Goal: Task Accomplishment & Management: Manage account settings

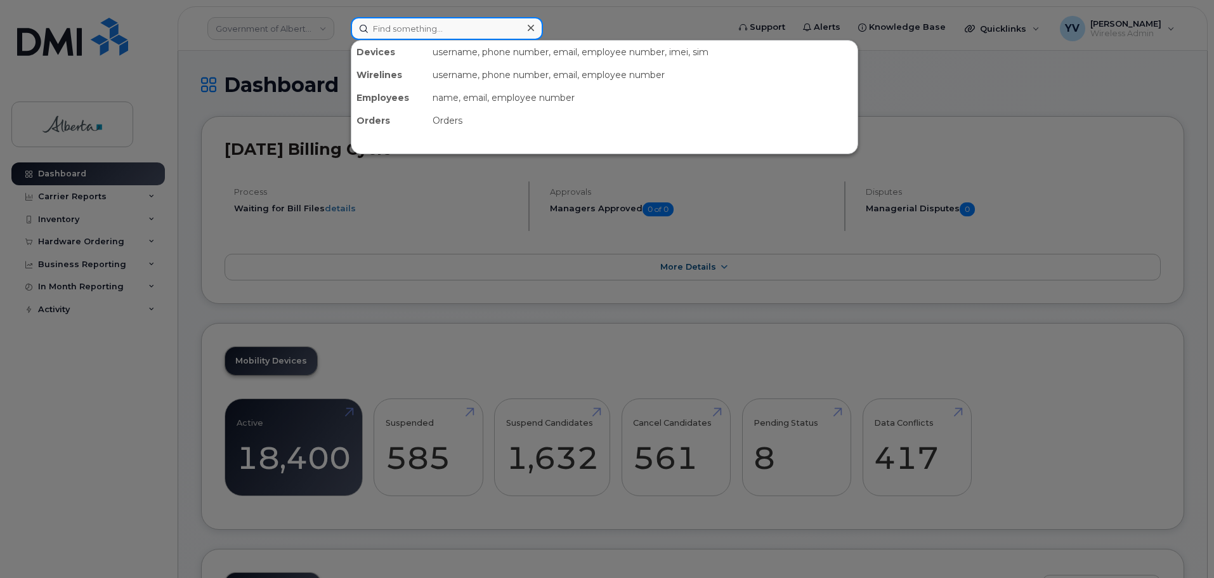
click at [392, 25] on input at bounding box center [447, 28] width 192 height 23
paste input "4033123978"
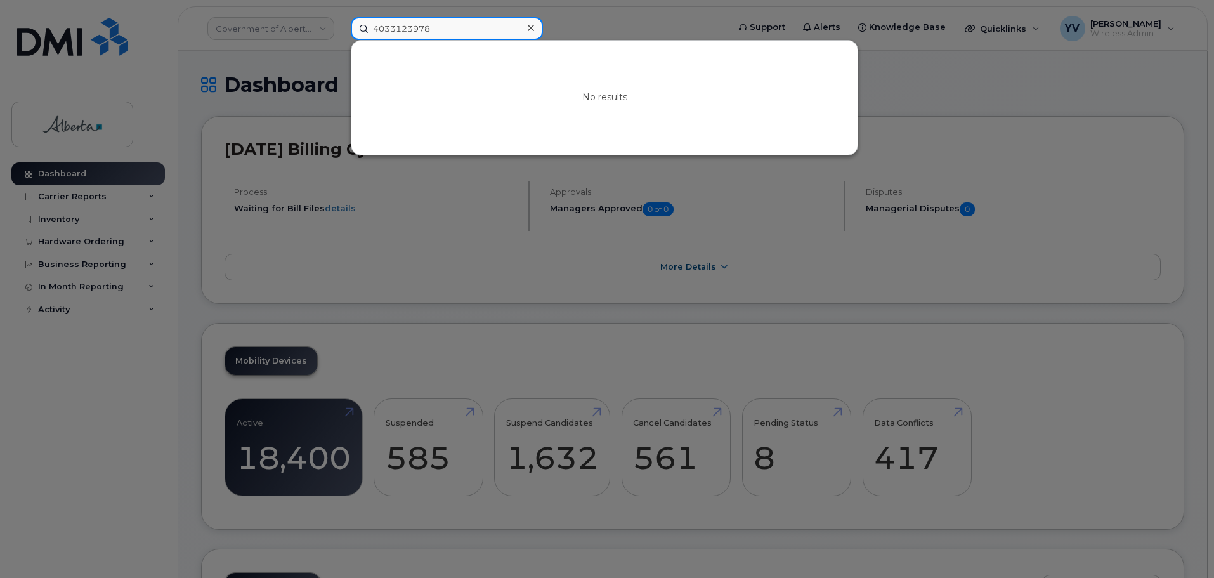
click at [430, 30] on input "4033123978" at bounding box center [447, 28] width 192 height 23
click at [438, 29] on input "4033123978" at bounding box center [447, 28] width 192 height 23
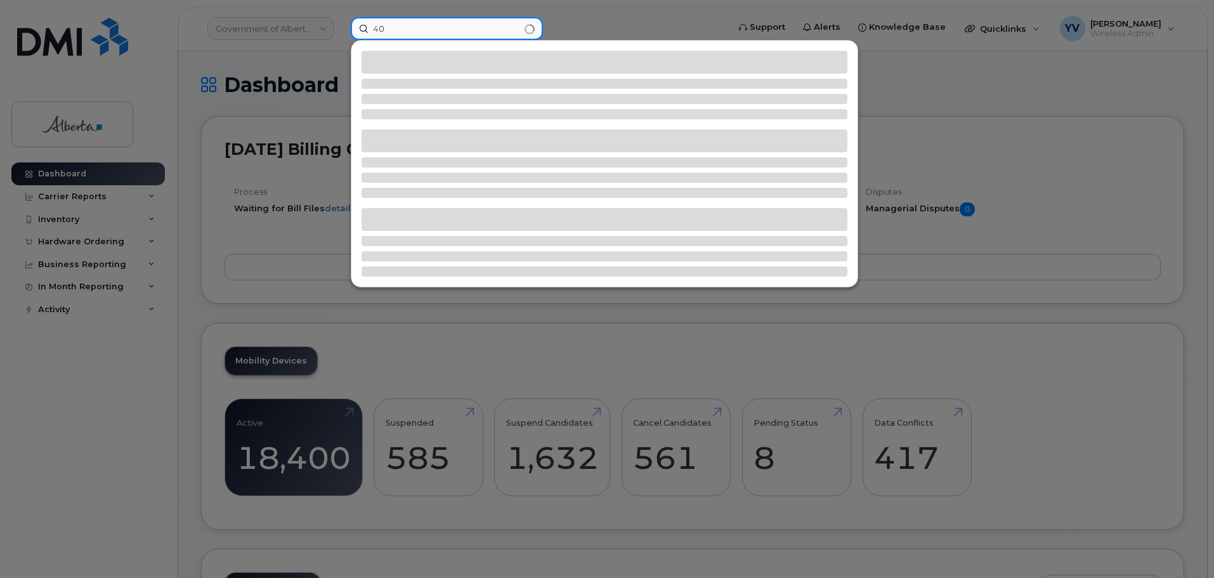
type input "4"
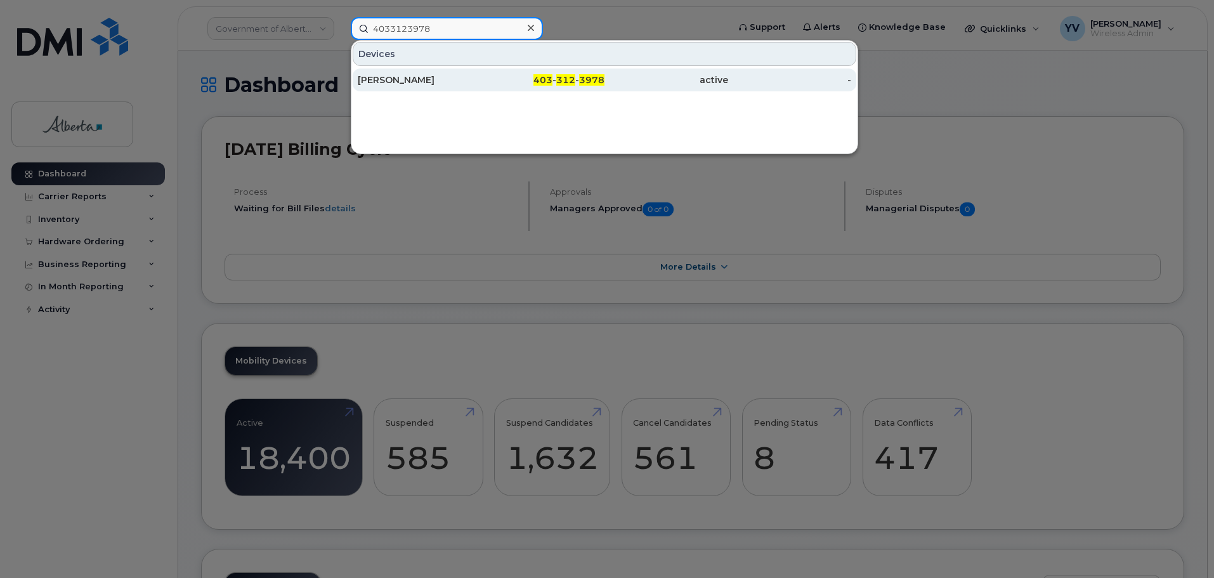
type input "4033123978"
click at [542, 78] on span "403" at bounding box center [543, 79] width 19 height 11
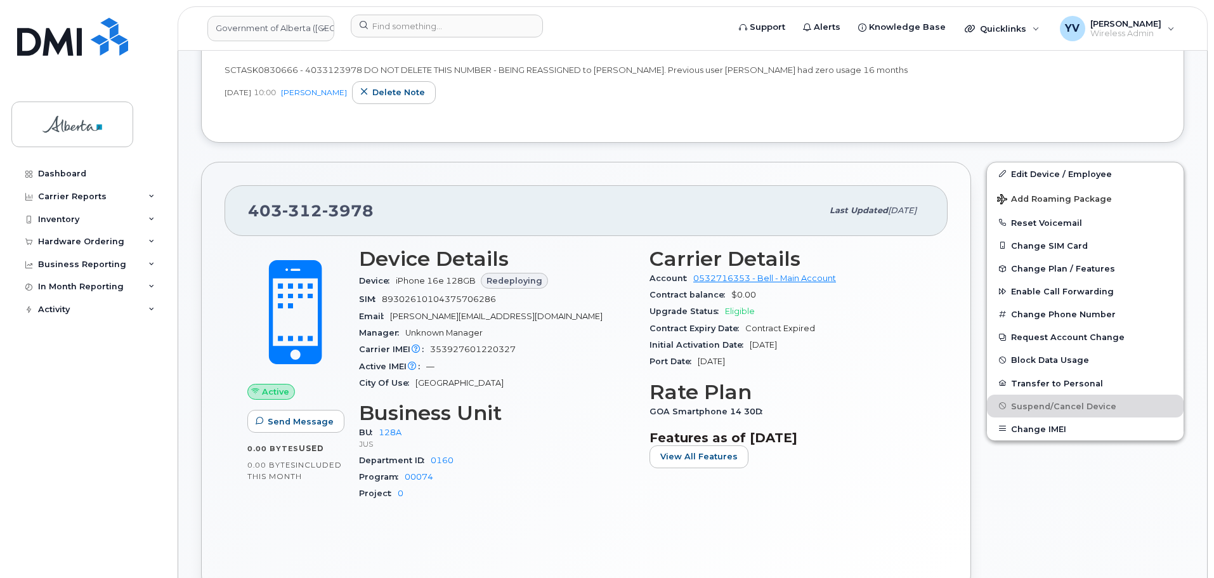
scroll to position [176, 0]
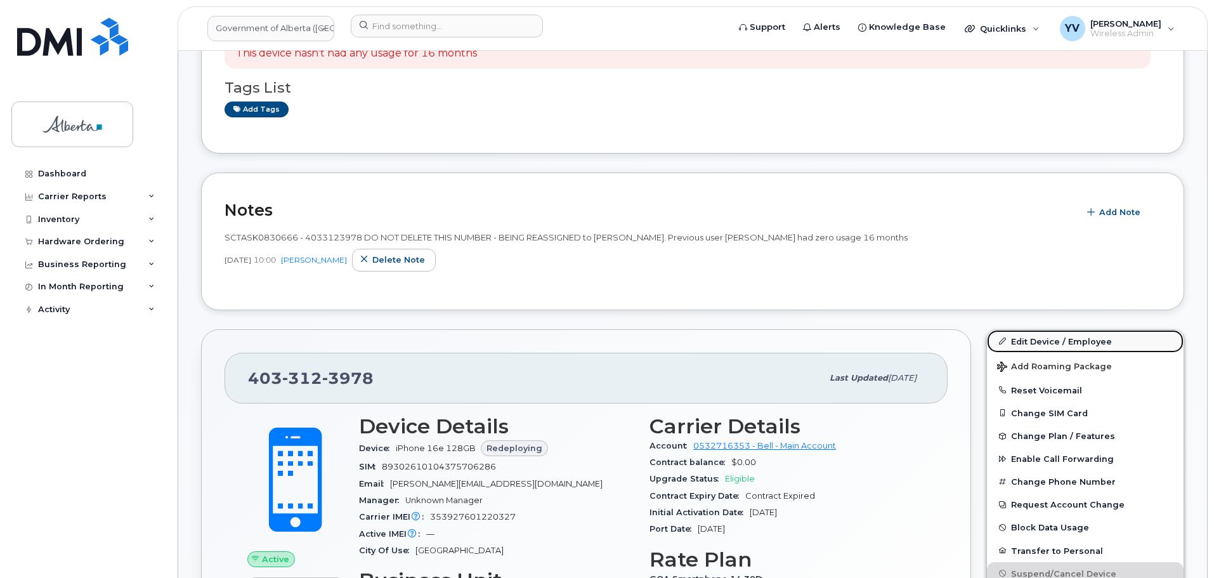
click at [1027, 339] on link "Edit Device / Employee" at bounding box center [1085, 341] width 197 height 23
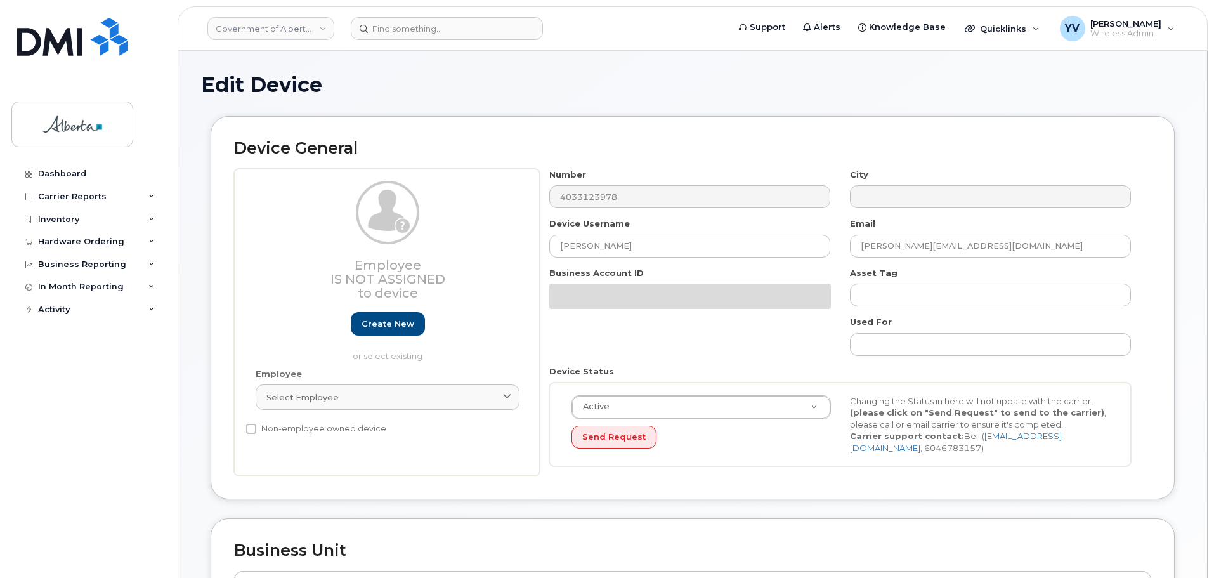
select select "4120330"
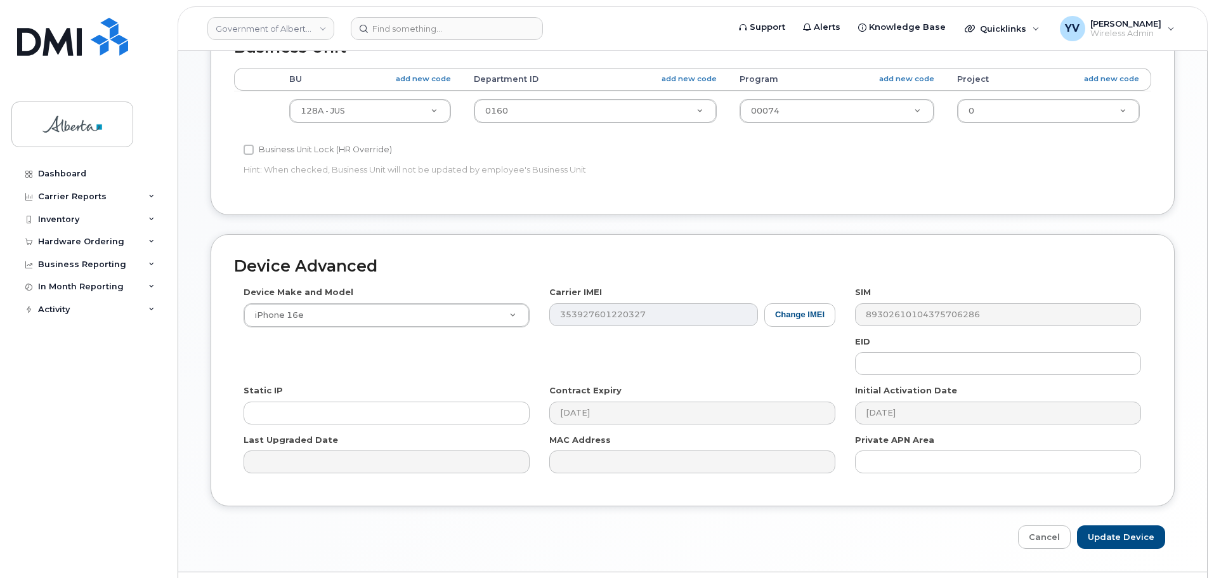
scroll to position [530, 0]
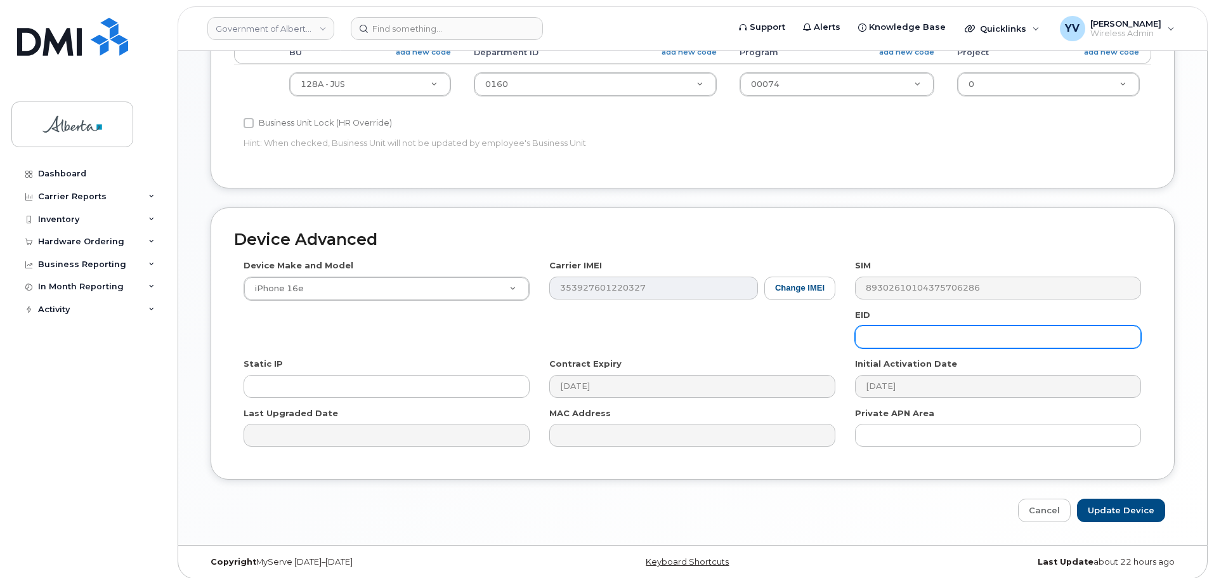
click at [894, 334] on input "text" at bounding box center [998, 337] width 286 height 23
paste input "89043052010008887025010364964431"
type input "89043052010008887025010364964431"
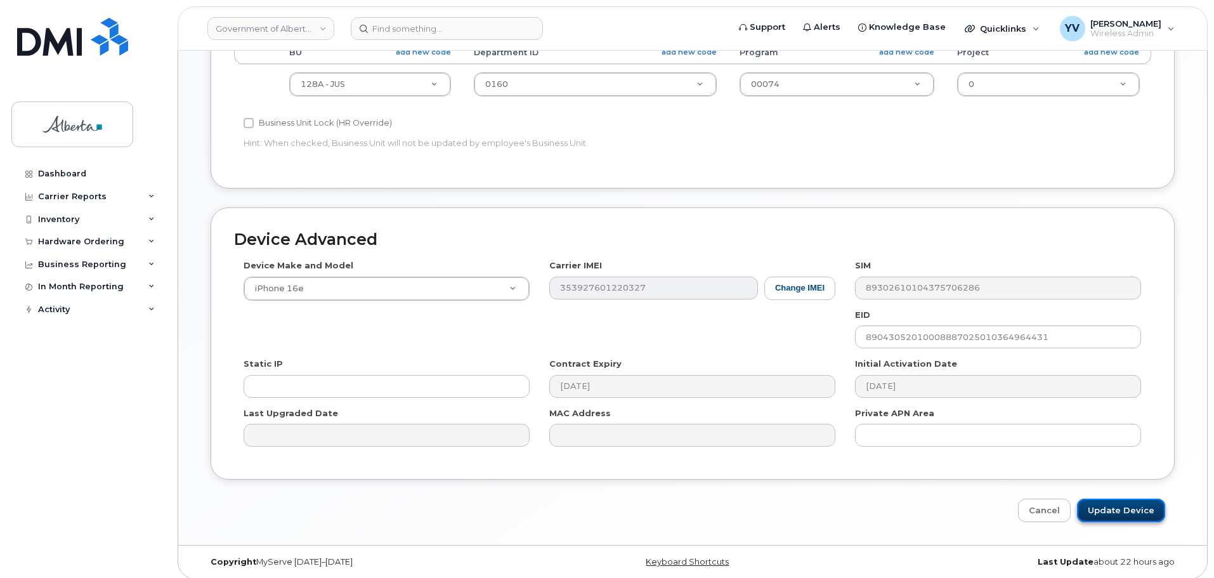
click at [1107, 507] on input "Update Device" at bounding box center [1121, 510] width 88 height 23
type input "Saving..."
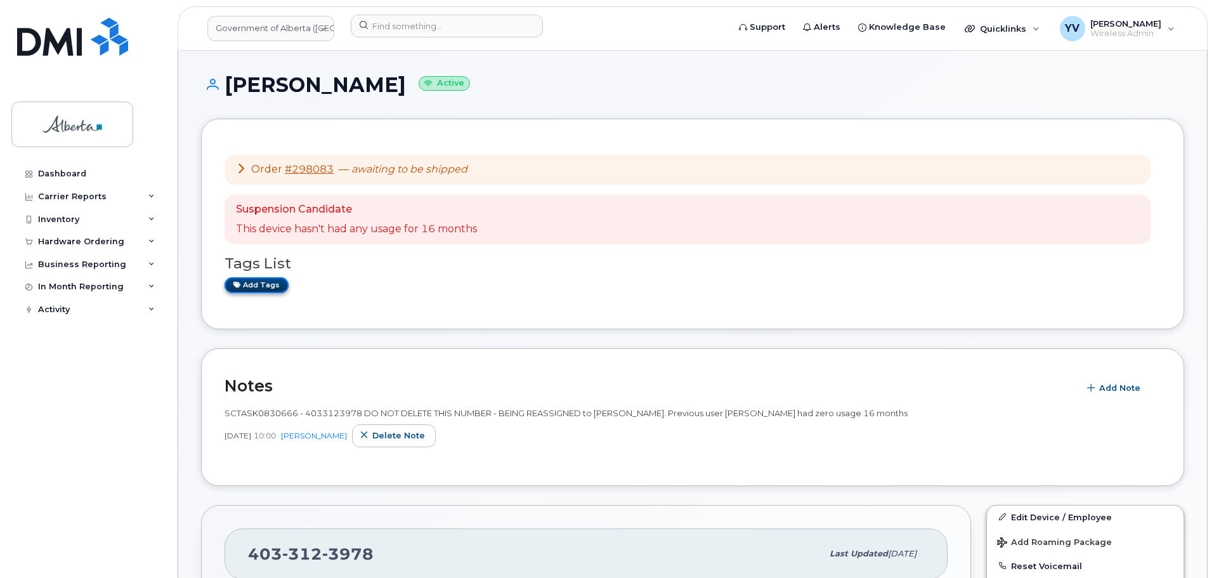
click at [260, 285] on link "Add tags" at bounding box center [257, 285] width 64 height 16
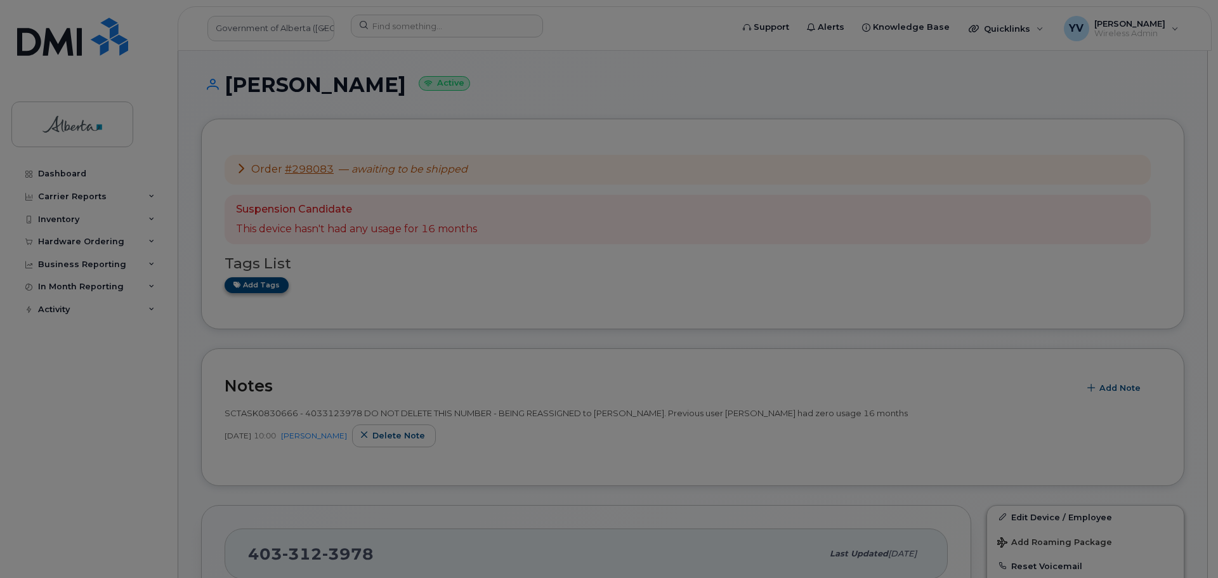
click at [260, 285] on div at bounding box center [609, 289] width 1218 height 578
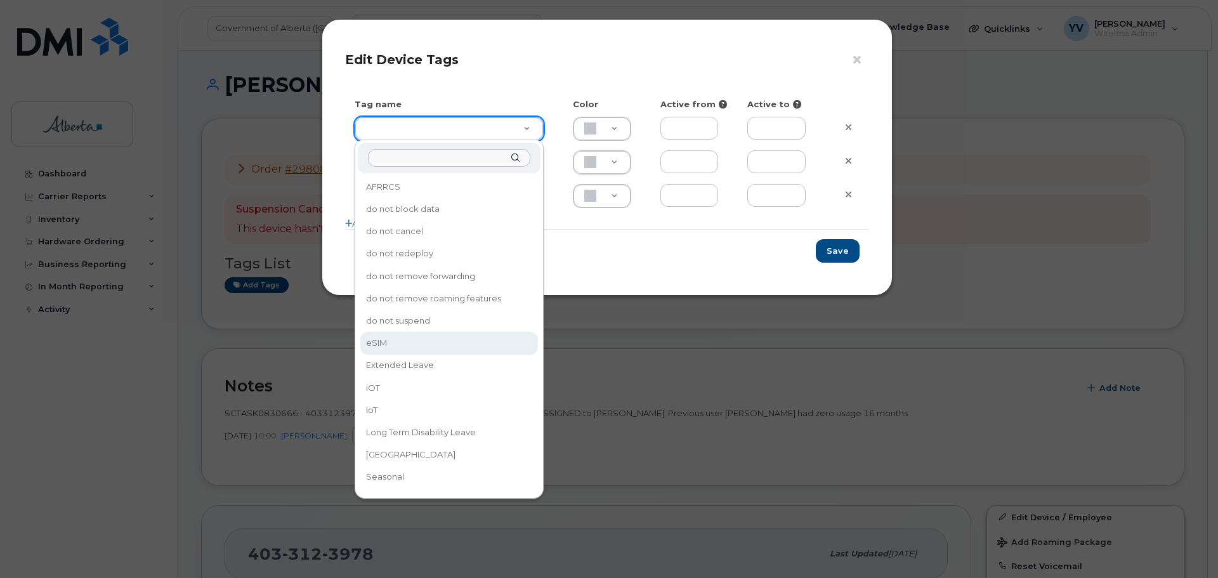
type input "eSIM"
type input "D6CDC1"
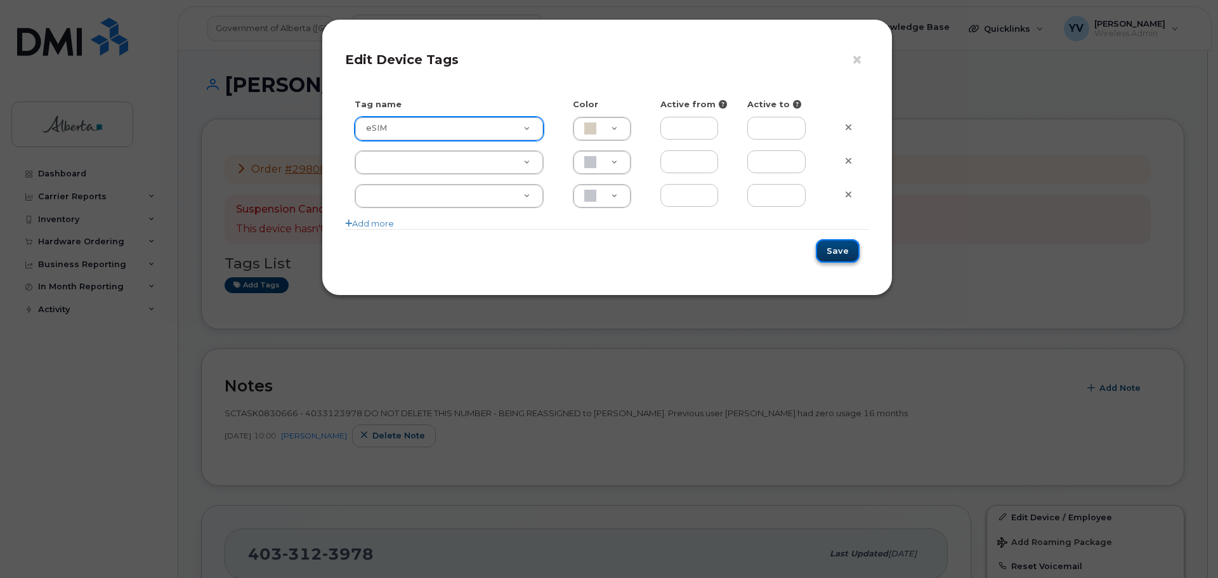
click at [834, 246] on button "Save" at bounding box center [838, 250] width 44 height 23
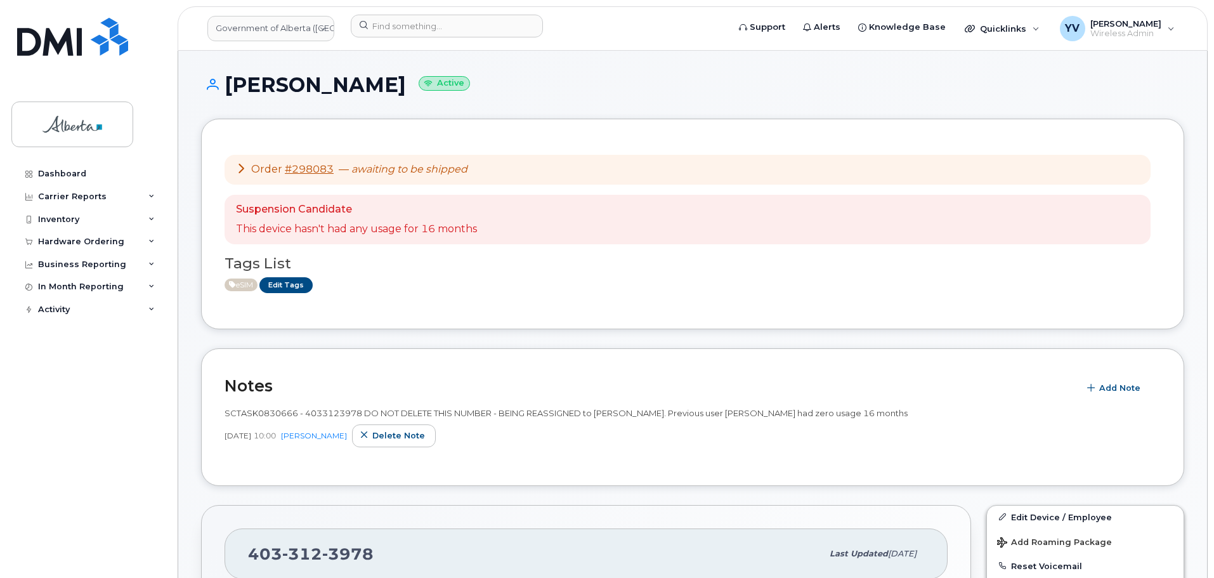
scroll to position [258, 0]
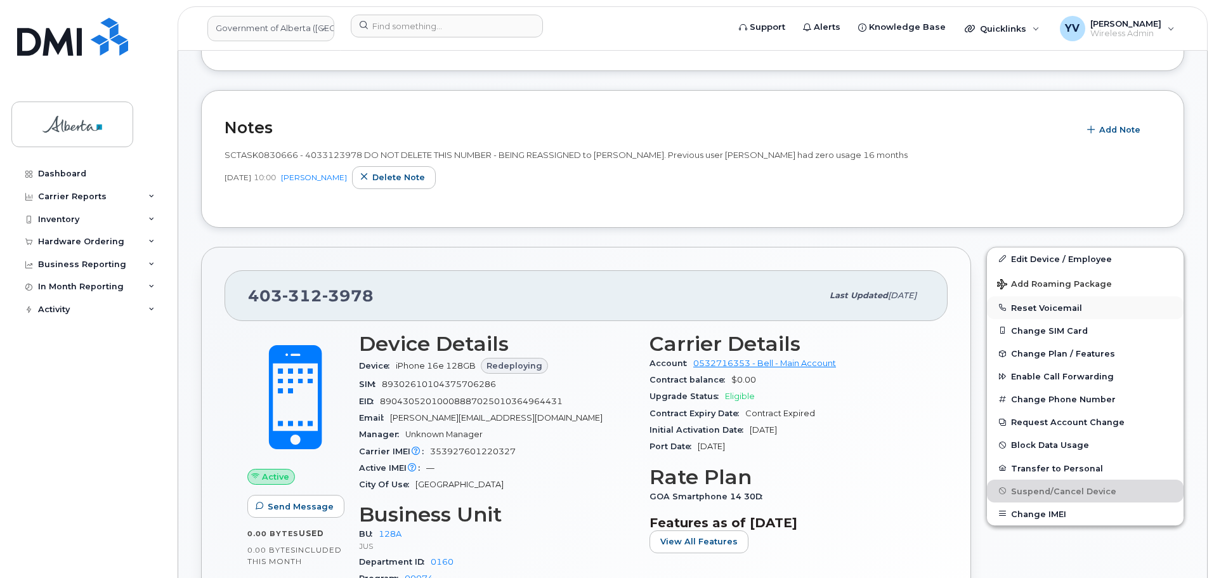
click at [1052, 303] on button "Reset Voicemail" at bounding box center [1085, 307] width 197 height 23
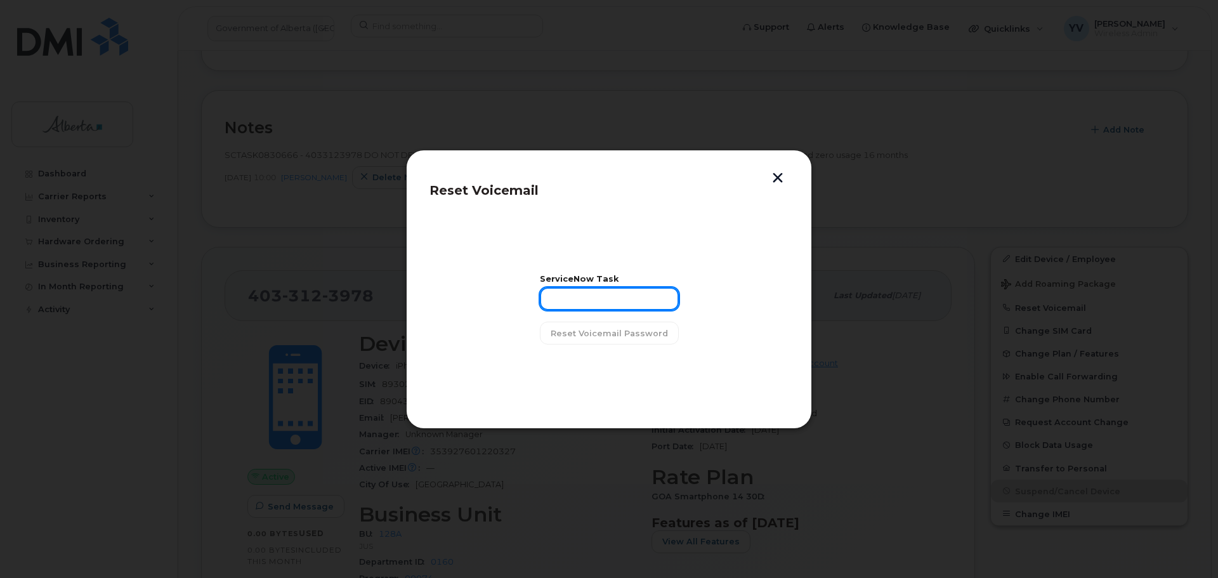
click at [581, 294] on input "text" at bounding box center [609, 298] width 139 height 23
paste input "SCTASK0830666"
type input "SCTASK0830666"
click at [598, 331] on span "Reset Voicemail Password" at bounding box center [609, 333] width 117 height 12
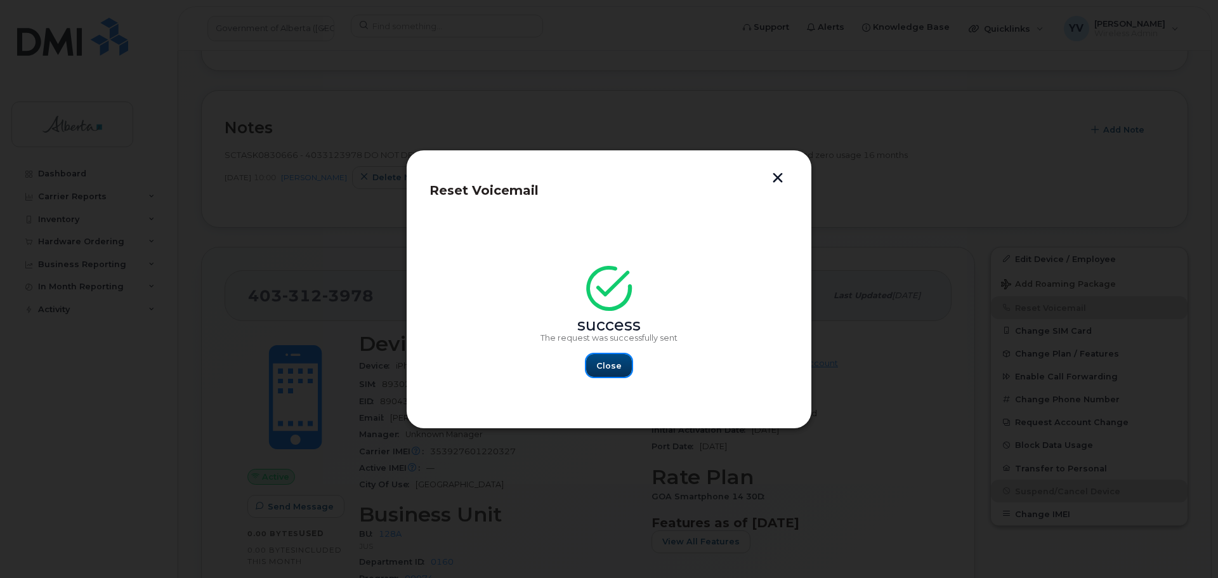
click at [614, 360] on span "Close" at bounding box center [608, 366] width 25 height 12
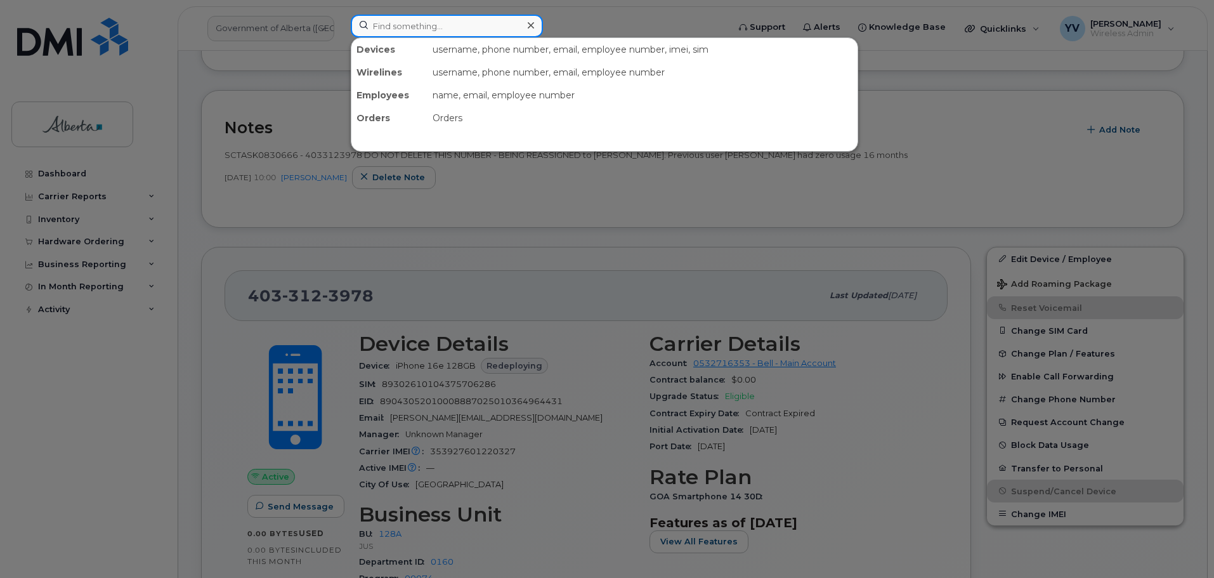
click at [375, 31] on input at bounding box center [447, 26] width 192 height 23
paste input "4033339939"
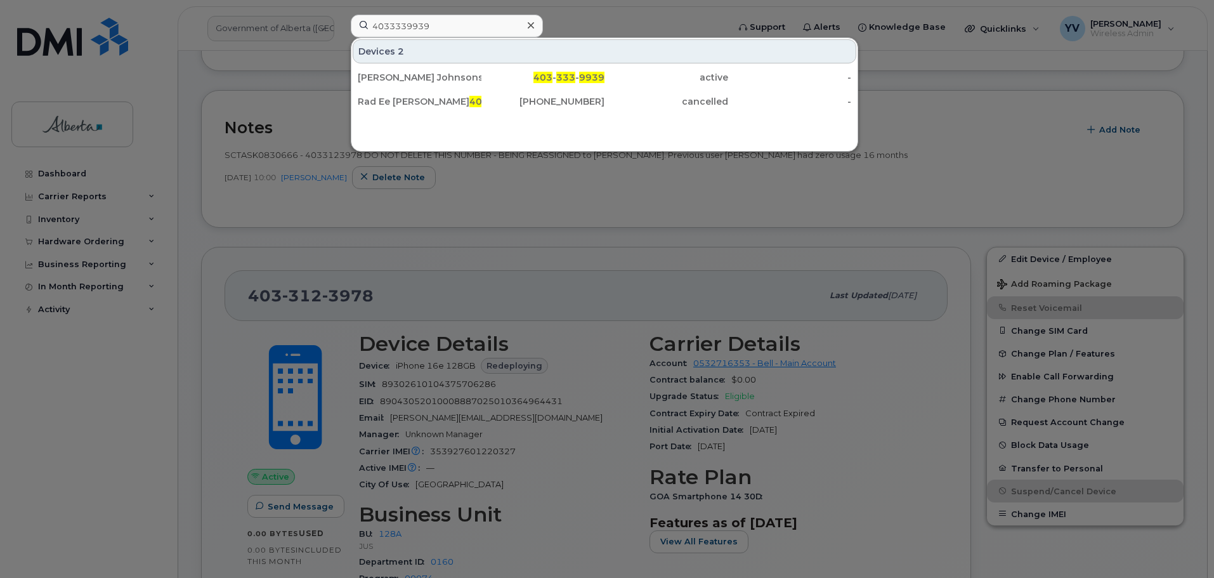
click at [598, 16] on div at bounding box center [607, 289] width 1214 height 578
drag, startPoint x: 440, startPoint y: 27, endPoint x: 366, endPoint y: 27, distance: 73.6
click at [366, 27] on input "4033339939" at bounding box center [447, 26] width 192 height 23
paste input "5875780350"
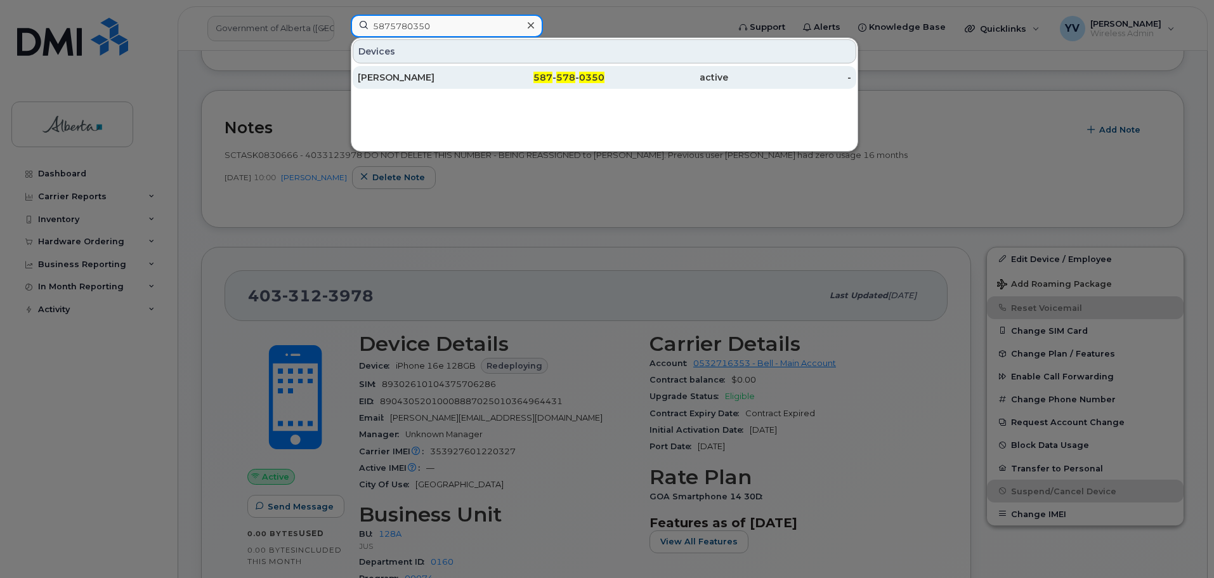
type input "5875780350"
click at [569, 77] on span "578" at bounding box center [565, 77] width 19 height 11
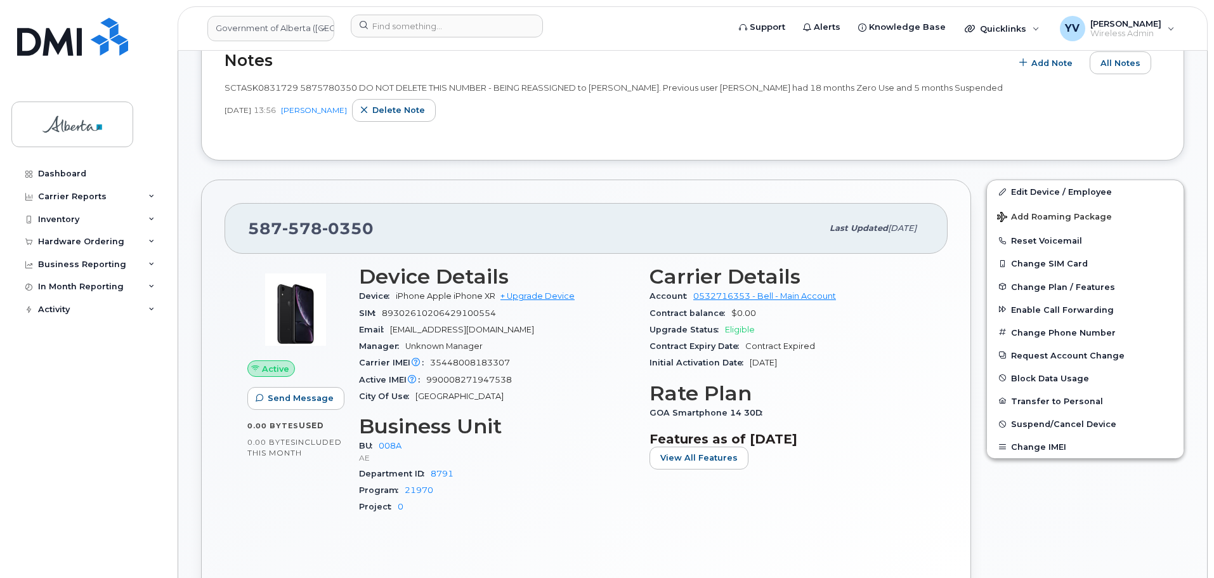
scroll to position [353, 0]
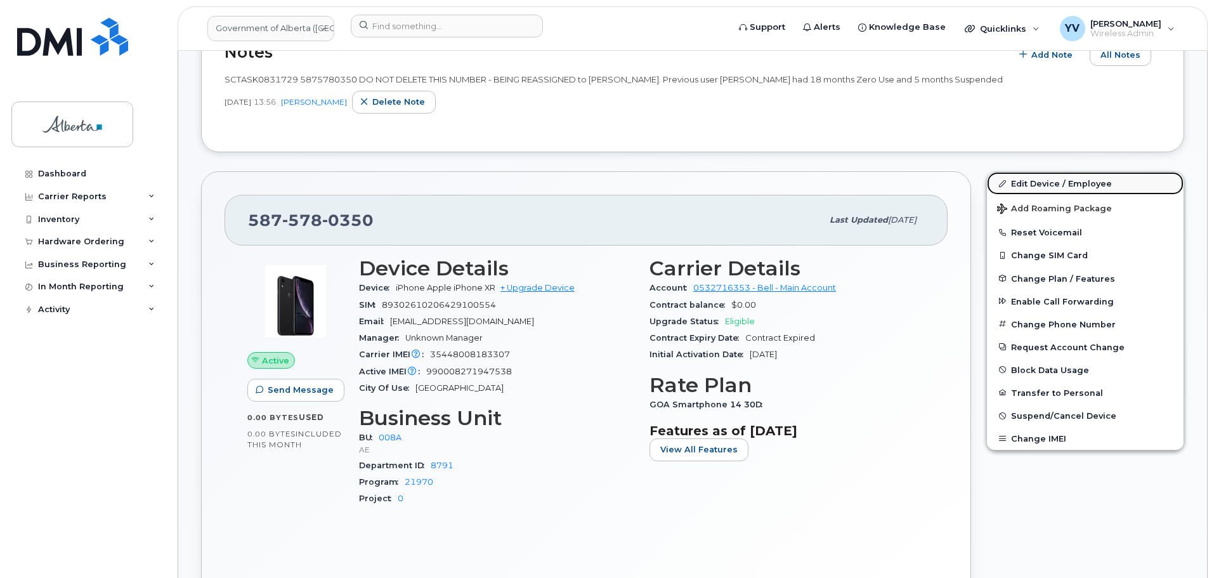
click at [1048, 177] on link "Edit Device / Employee" at bounding box center [1085, 183] width 197 height 23
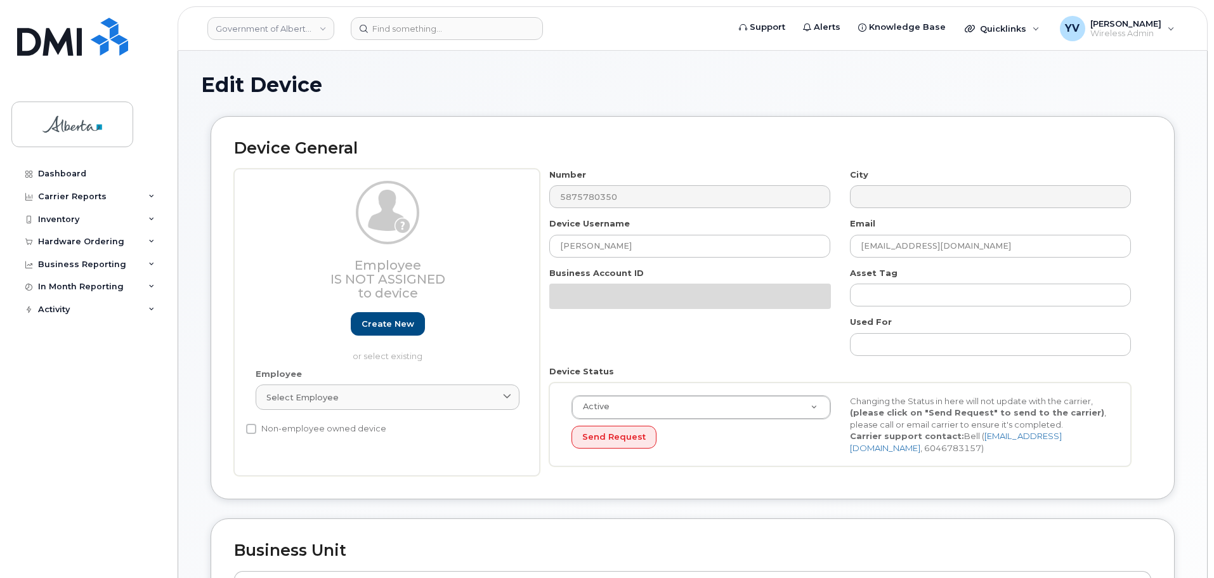
select select "4749737"
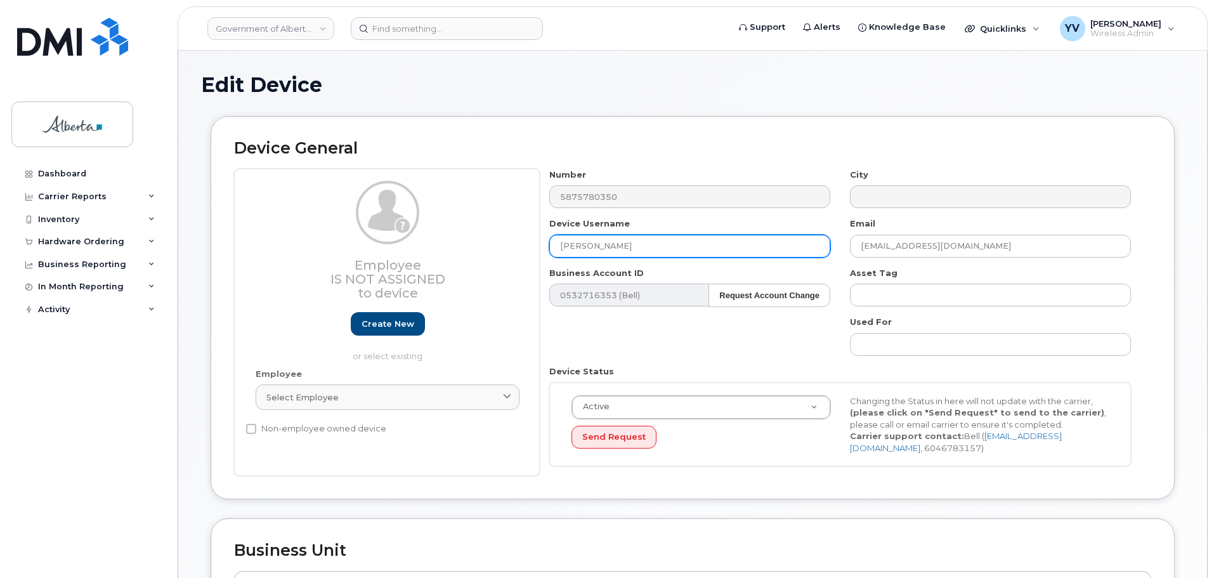
drag, startPoint x: 645, startPoint y: 247, endPoint x: 555, endPoint y: 247, distance: 89.5
click at [555, 247] on input "[PERSON_NAME]" at bounding box center [689, 246] width 281 height 23
paste input "[PERSON_NAME]"
type input "[PERSON_NAME]"
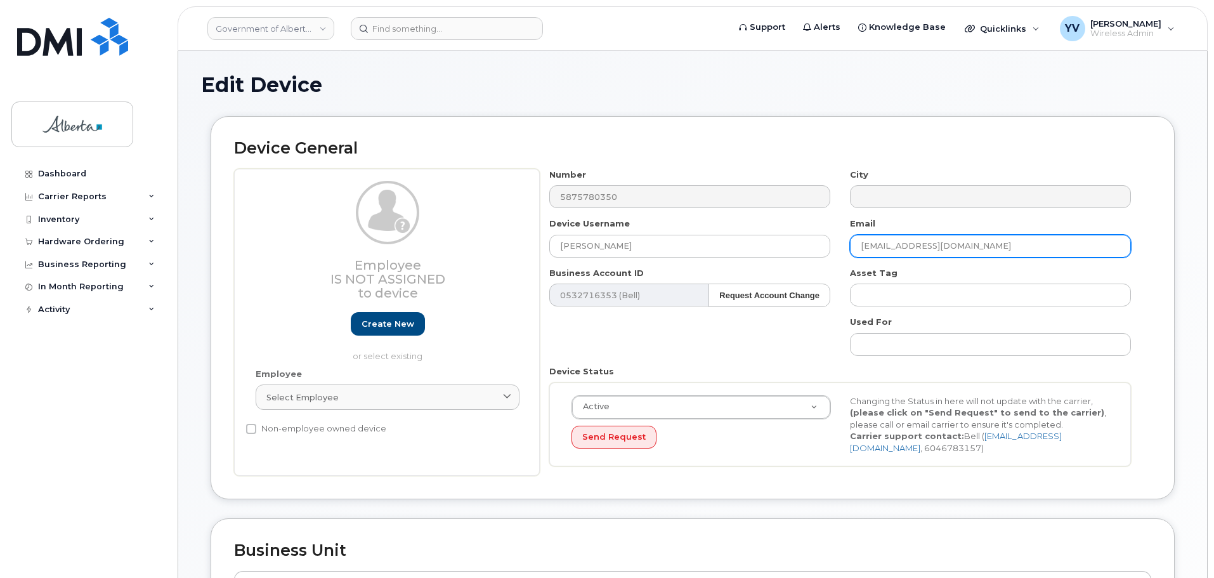
drag, startPoint x: 993, startPoint y: 247, endPoint x: 805, endPoint y: 259, distance: 188.8
click at [805, 259] on div "Number 5875780350 City Device Username Haider Wadood Email Darshan.Khunkhun@gov…" at bounding box center [841, 323] width 602 height 308
paste input "Haider.Wadood"
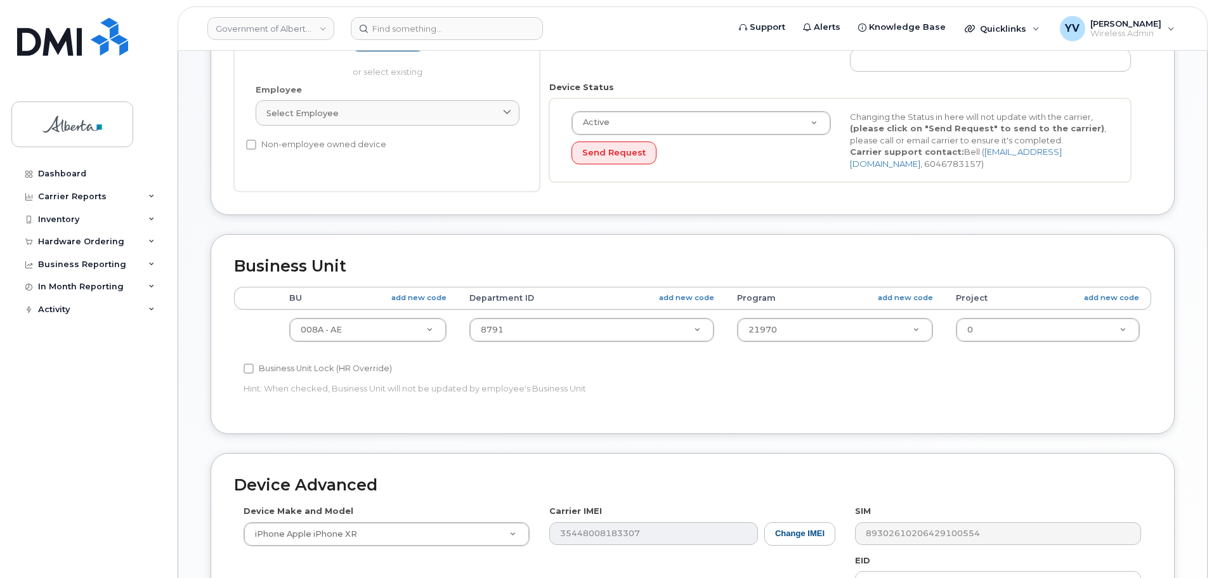
scroll to position [299, 0]
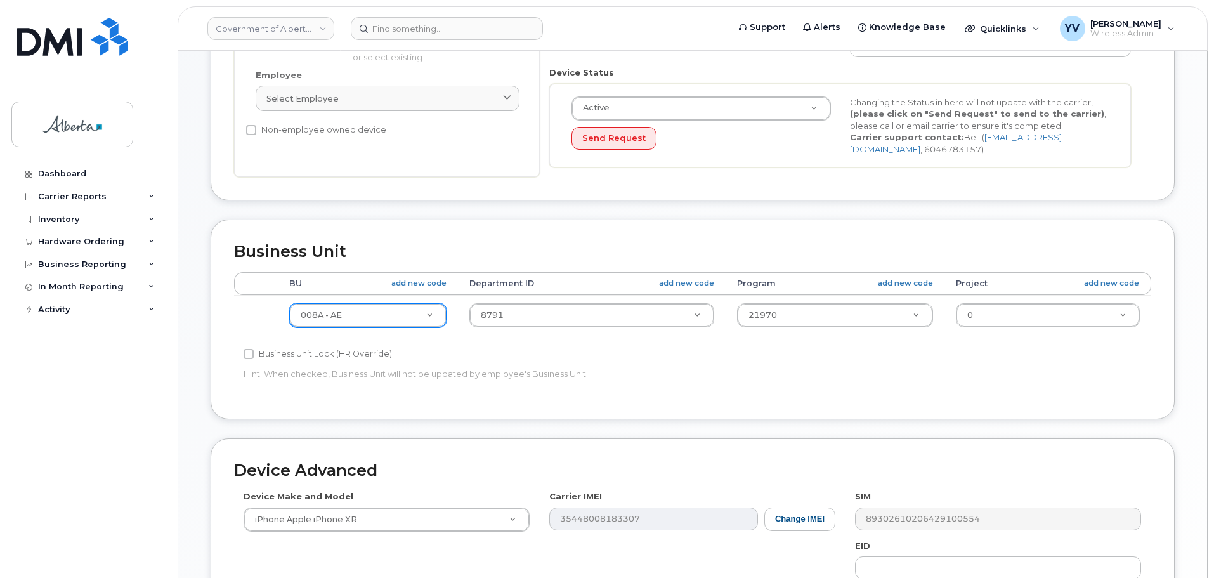
type input "Haider.Wadood@gov.ab.ca"
type input "288"
select select "4120332"
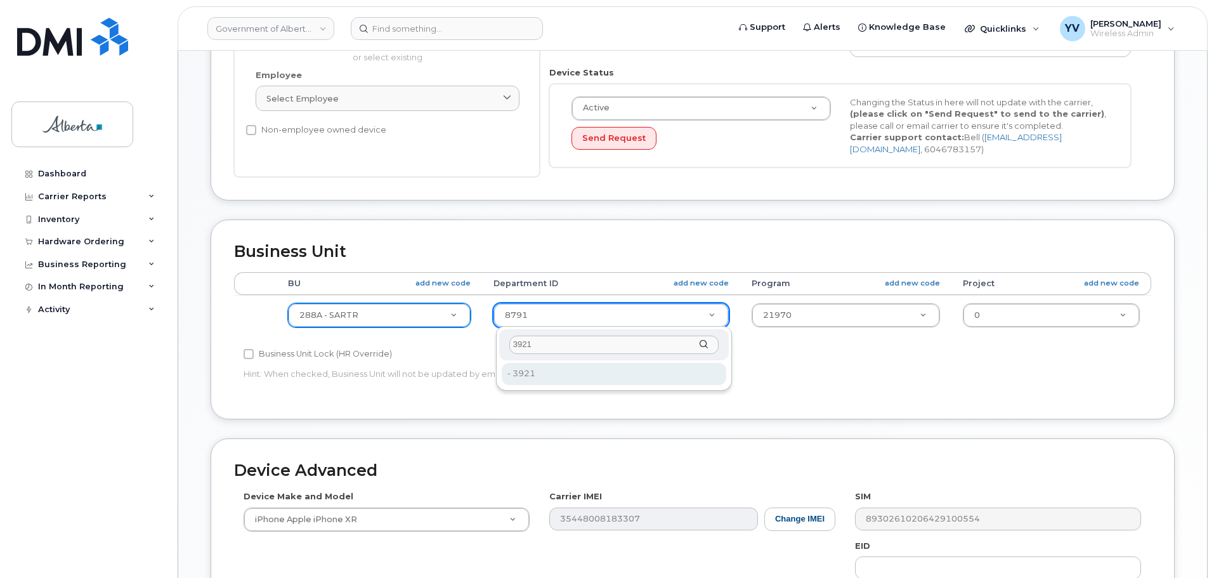
type input "3921"
type input "4752857"
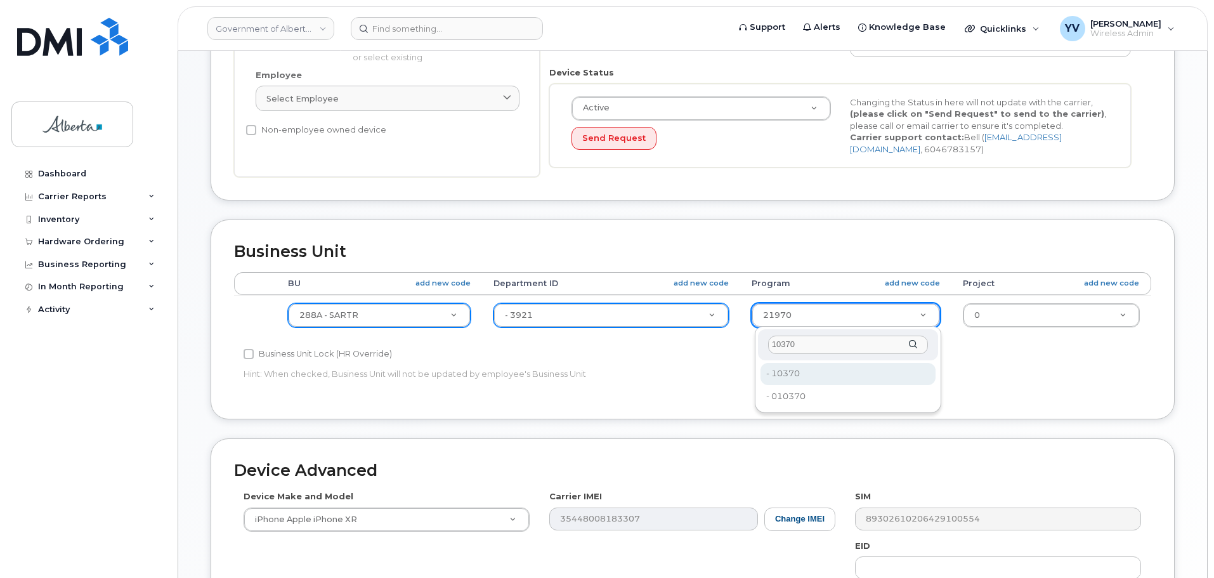
type input "10370"
type input "4753560"
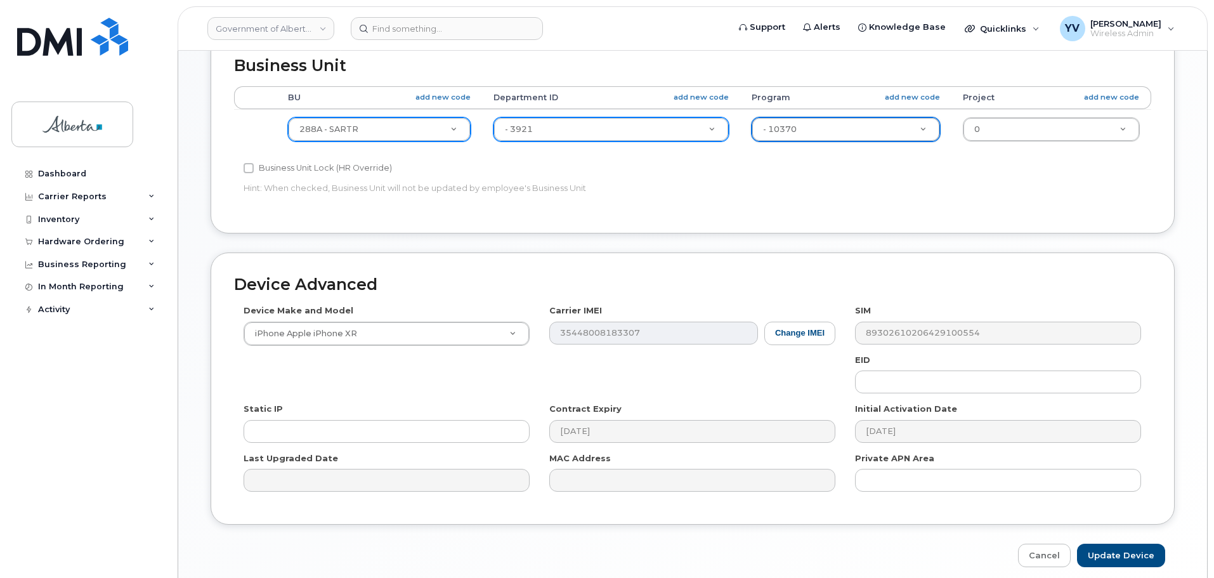
scroll to position [517, 0]
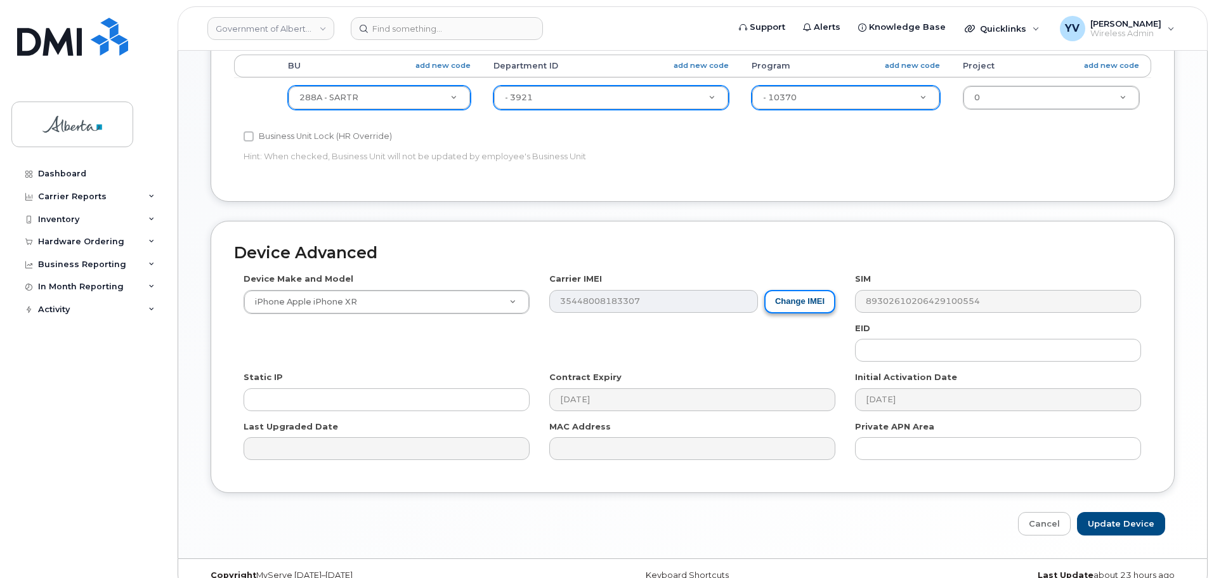
click at [791, 300] on button "Change IMEI" at bounding box center [800, 301] width 71 height 23
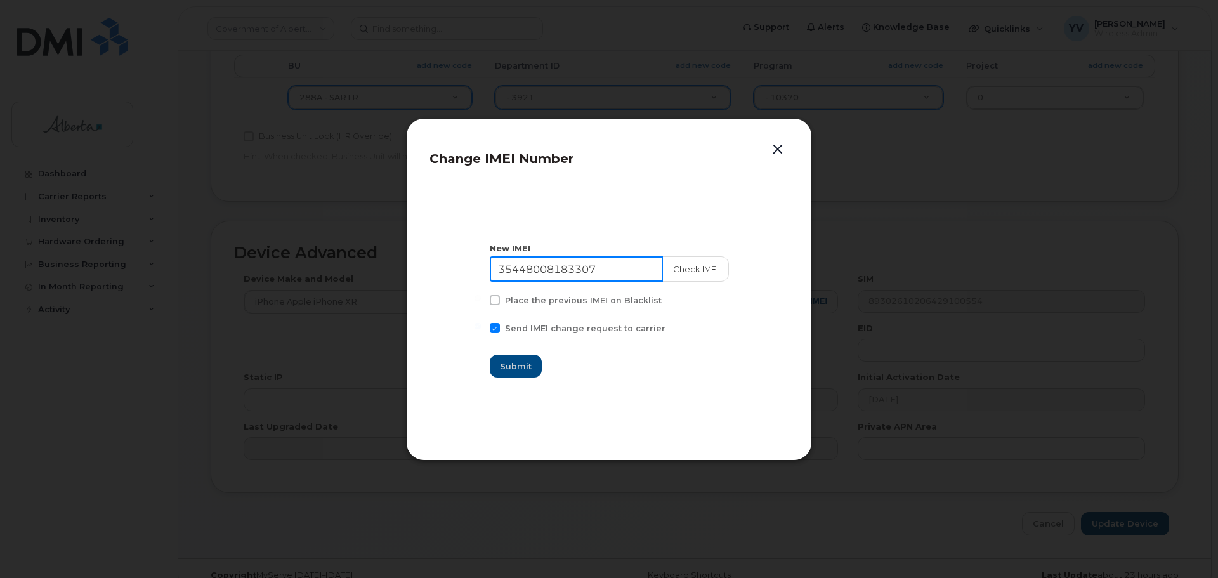
drag, startPoint x: 609, startPoint y: 269, endPoint x: 499, endPoint y: 268, distance: 109.8
click at [499, 268] on input "35448008183307" at bounding box center [576, 268] width 173 height 25
paste input "0596485762945"
type input "350596485762945"
click at [521, 363] on span "Submit" at bounding box center [517, 366] width 32 height 12
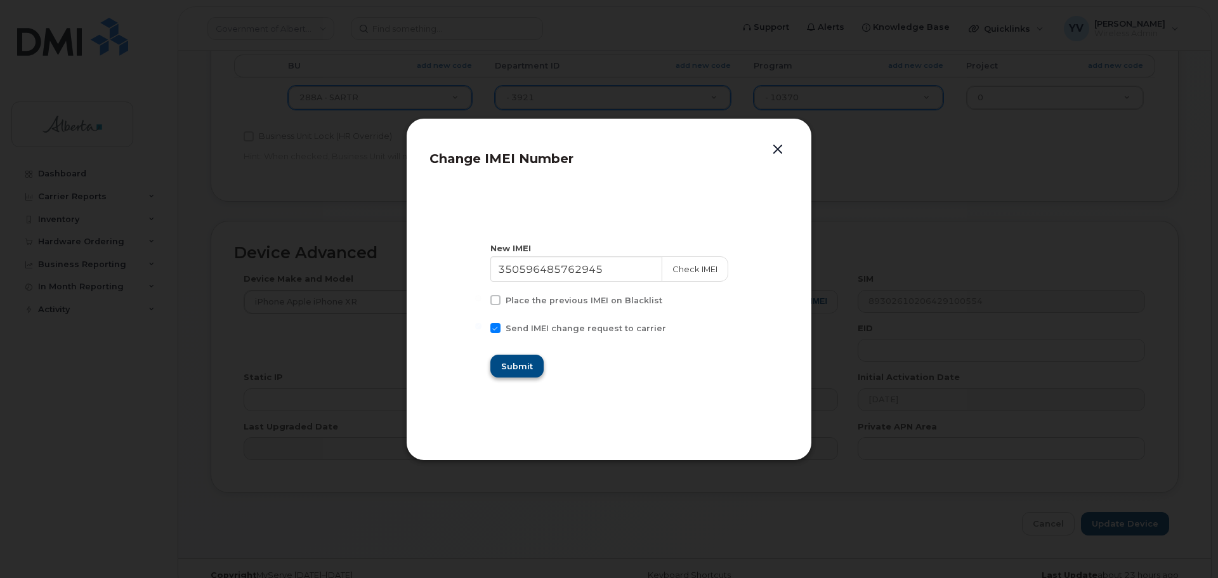
click at [521, 363] on div "Submit" at bounding box center [609, 366] width 238 height 23
type input "350596485762945"
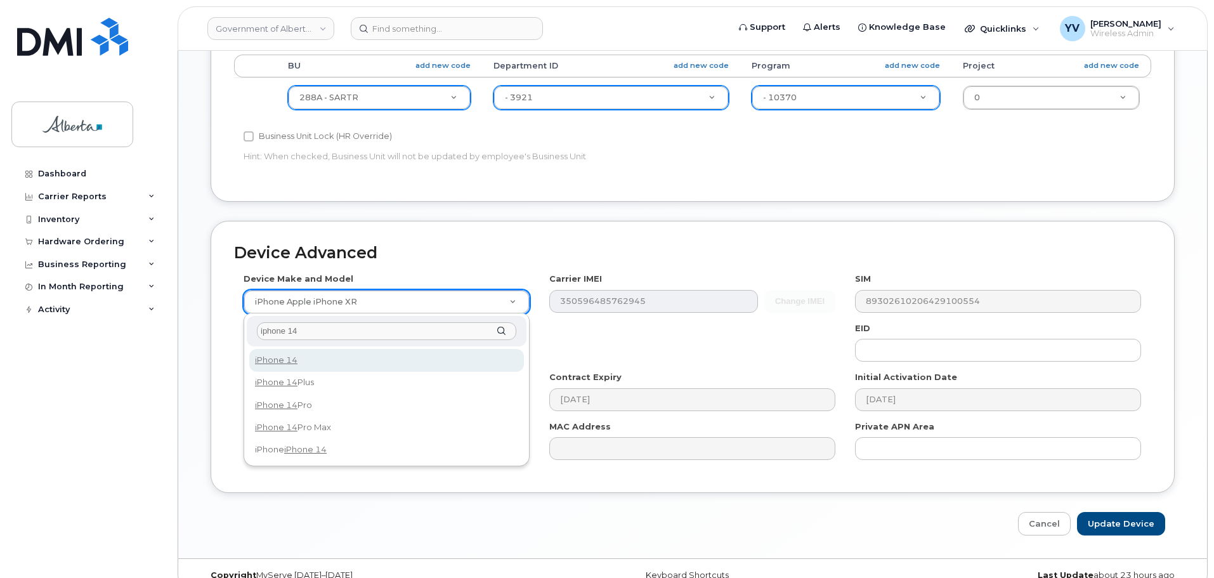
type input "iphone 14"
select select "2778"
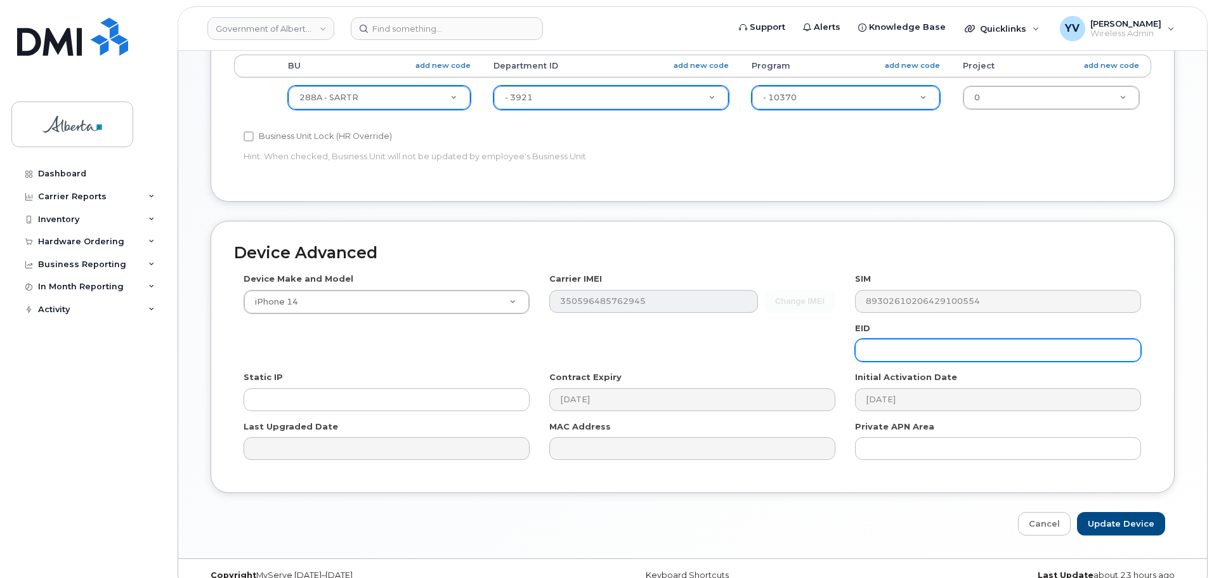
click at [888, 351] on input "text" at bounding box center [998, 350] width 286 height 23
paste input "89049032007108882600160843262649"
type input "89049032007108882600160843262649"
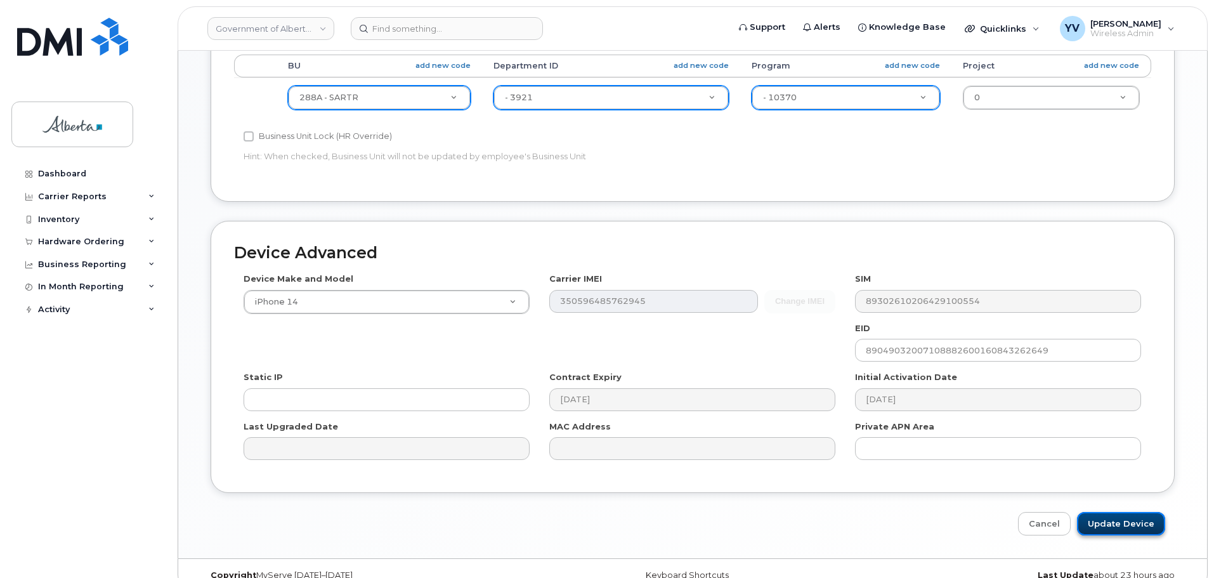
click at [1124, 523] on input "Update Device" at bounding box center [1121, 523] width 88 height 23
type input "Saving..."
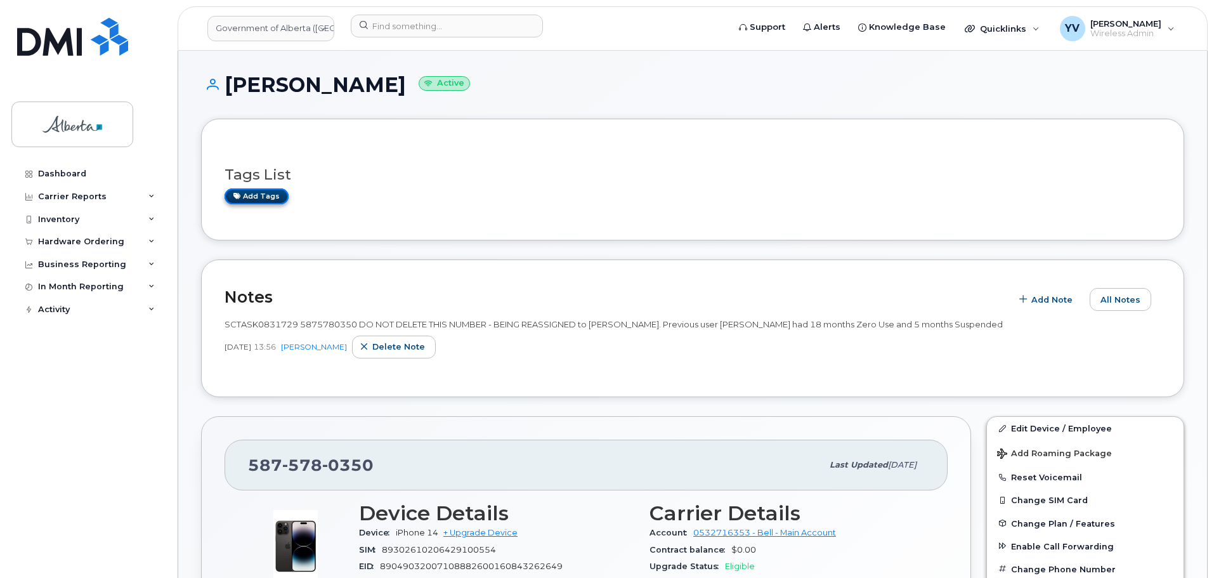
click at [245, 193] on link "Add tags" at bounding box center [257, 196] width 64 height 16
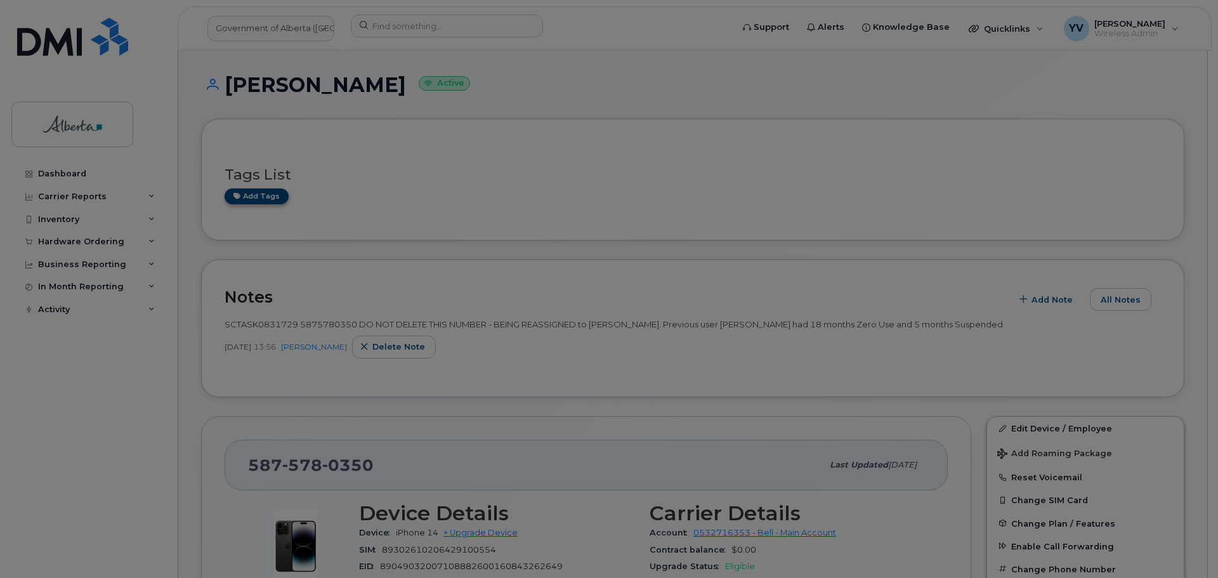
click at [245, 193] on div at bounding box center [609, 289] width 1218 height 578
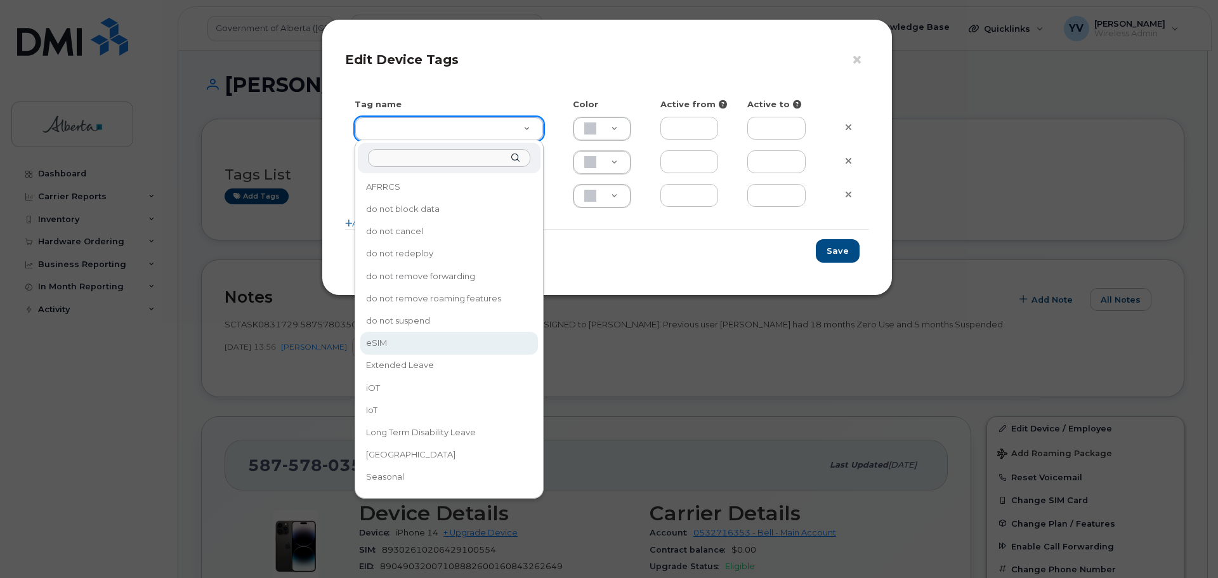
type input "eSIM"
type input "D6CDC1"
click at [390, 336] on div "× Edit Device Tags Tag name Color Active from Active to eSIM D6CDC1 Add more Sa…" at bounding box center [609, 289] width 1218 height 578
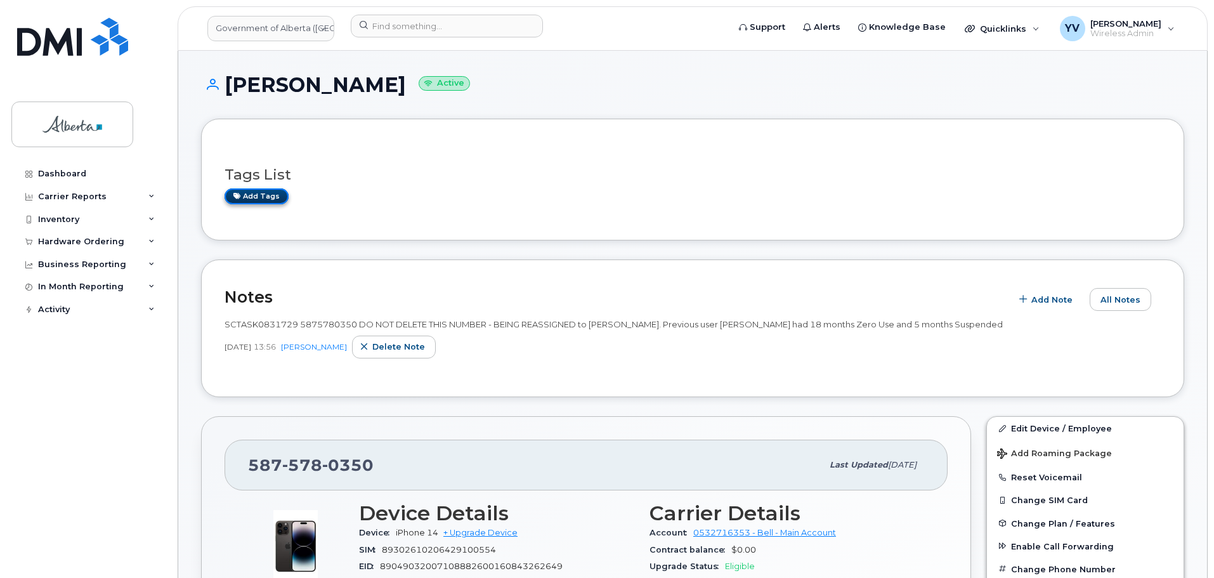
click at [259, 197] on link "Add tags" at bounding box center [257, 196] width 64 height 16
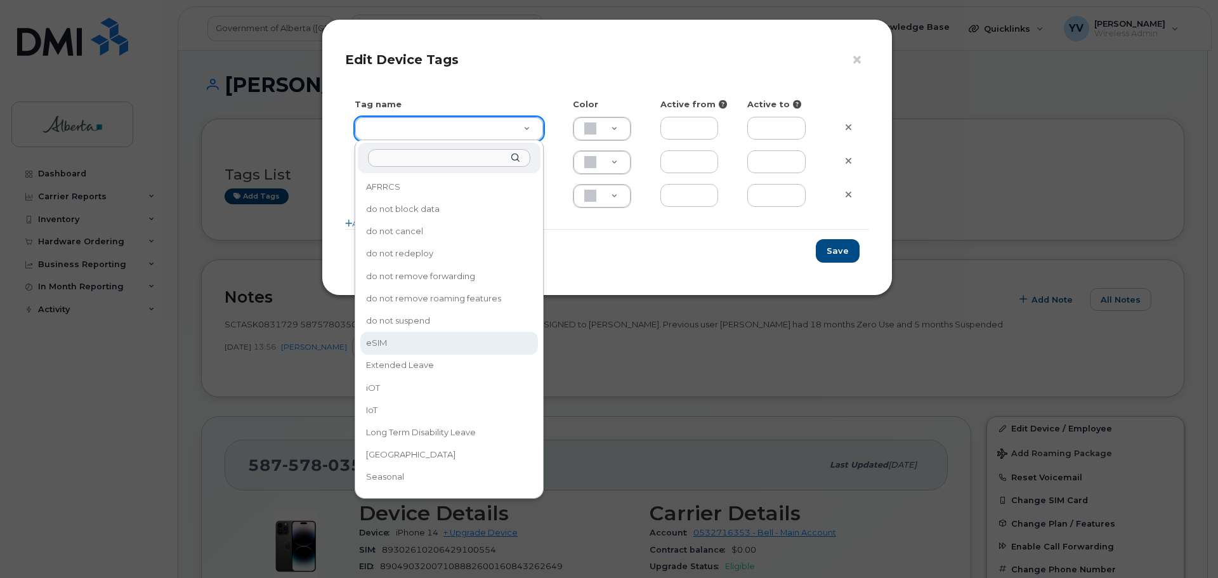
type input "eSIM"
type input "D6CDC1"
click at [389, 343] on div "× Edit Device Tags Tag name Color Active from Active to eSIM D6CDC1 Add more Sa…" at bounding box center [609, 289] width 1218 height 578
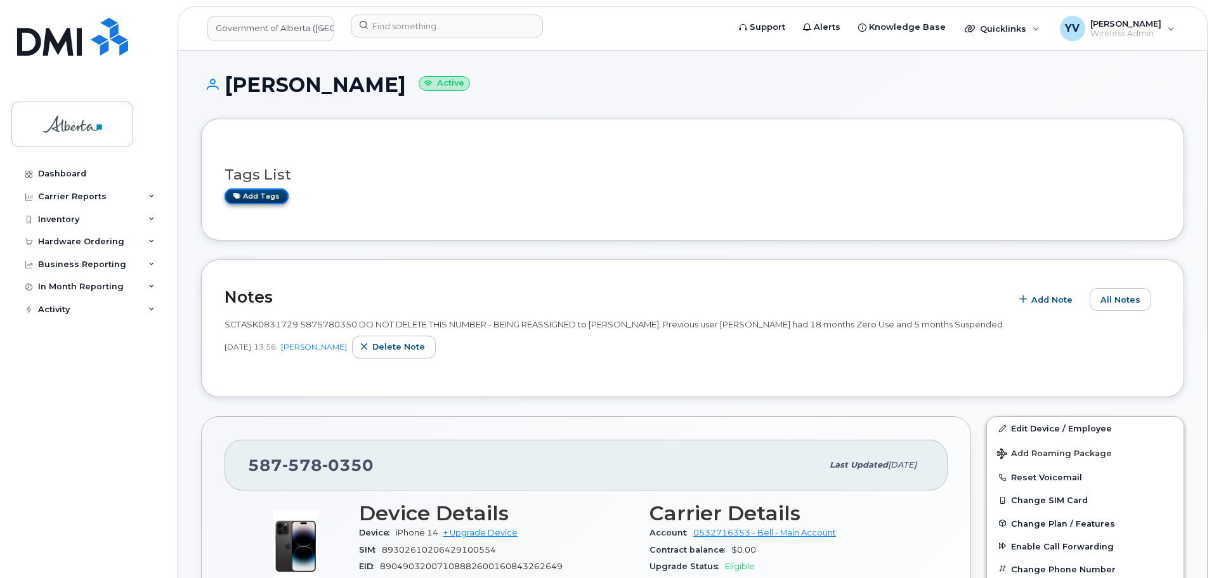
click at [258, 197] on link "Add tags" at bounding box center [257, 196] width 64 height 16
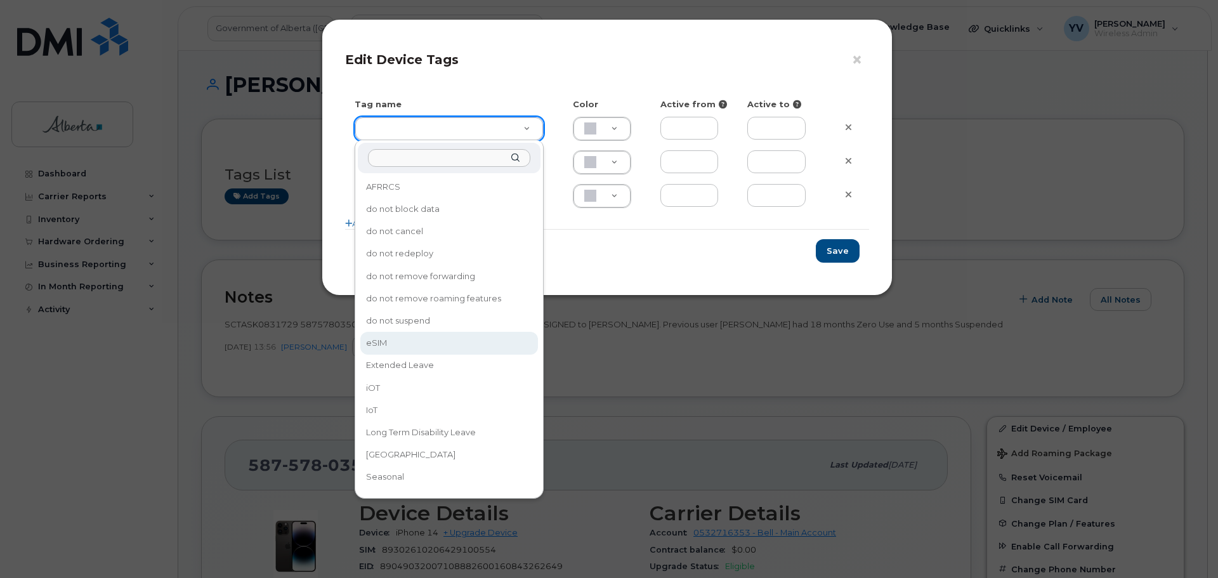
type input "eSIM"
type input "D6CDC1"
click at [366, 346] on div "× Edit Device Tags Tag name Color Active from Active to eSIM D6CDC1 Add more Sa…" at bounding box center [609, 289] width 1218 height 578
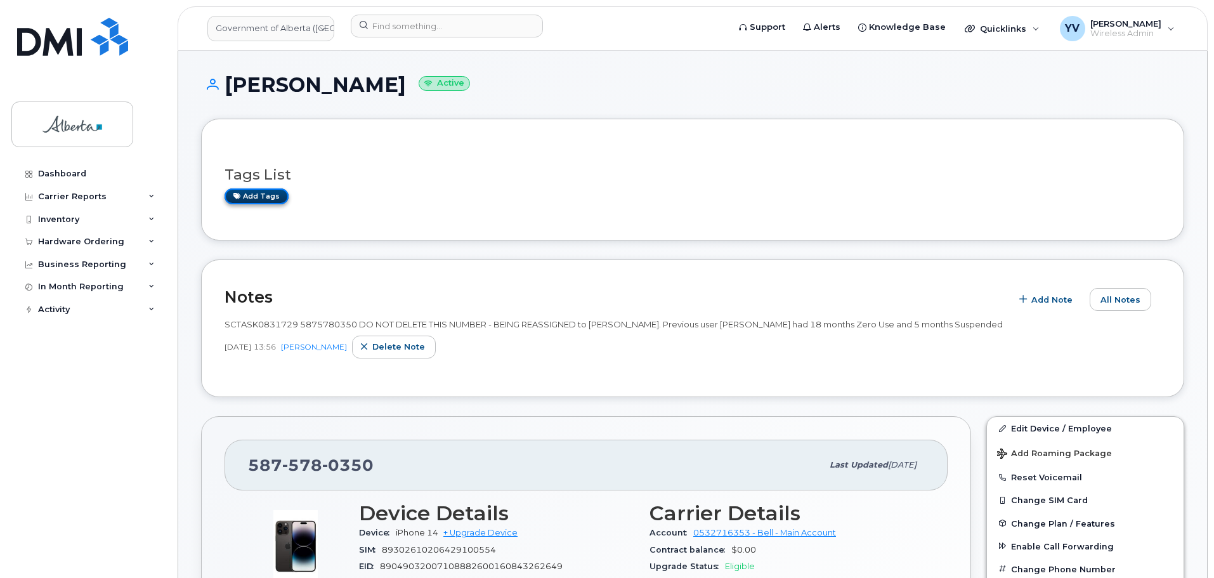
click at [252, 194] on link "Add tags" at bounding box center [257, 196] width 64 height 16
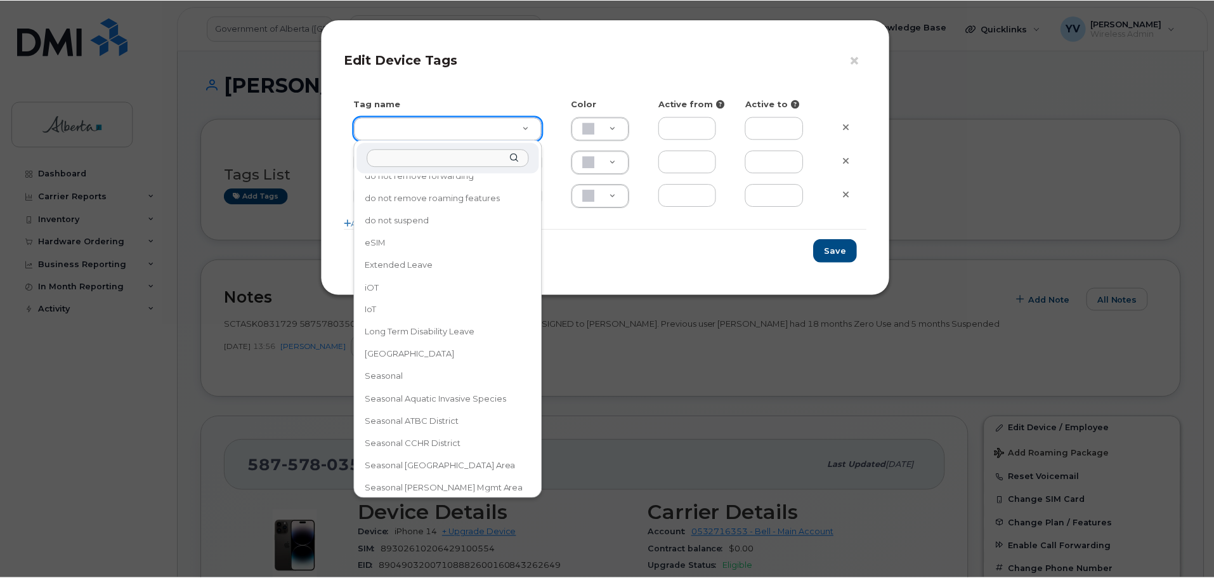
scroll to position [109, 0]
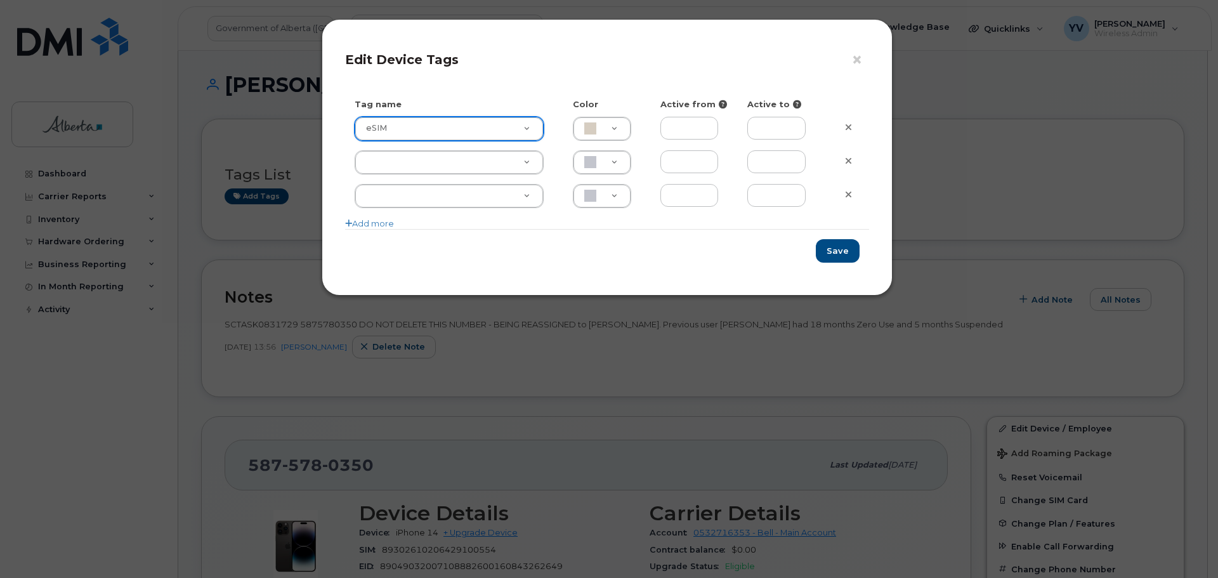
type input "eSIM"
type input "D6CDC1"
click at [847, 249] on button "Save" at bounding box center [838, 250] width 44 height 23
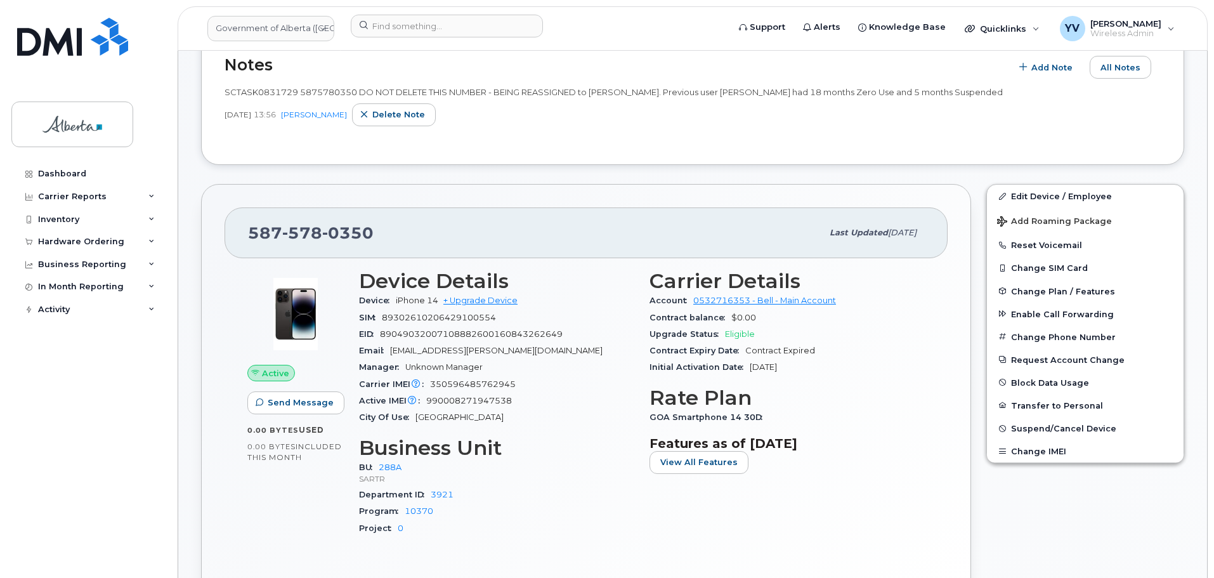
scroll to position [277, 0]
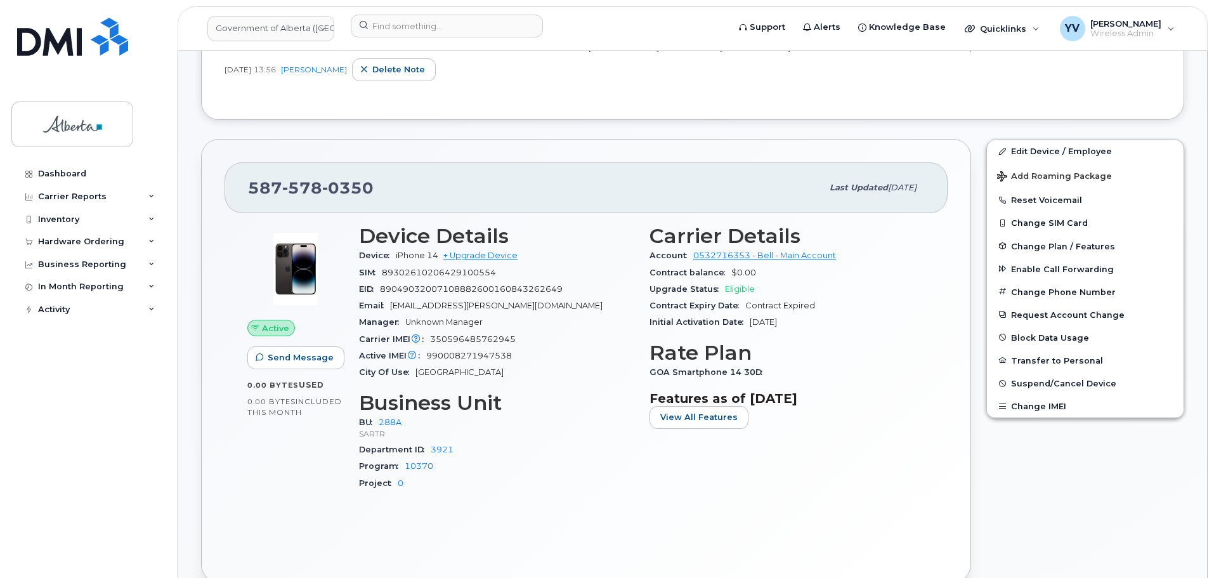
click at [365, 536] on div "Active Send Message 0.00 Bytes  used 0.00 Bytes  included this month Device Det…" at bounding box center [586, 386] width 723 height 346
click at [272, 545] on div "Active Send Message 0.00 Bytes  used 0.00 Bytes  included this month Device Det…" at bounding box center [586, 386] width 723 height 346
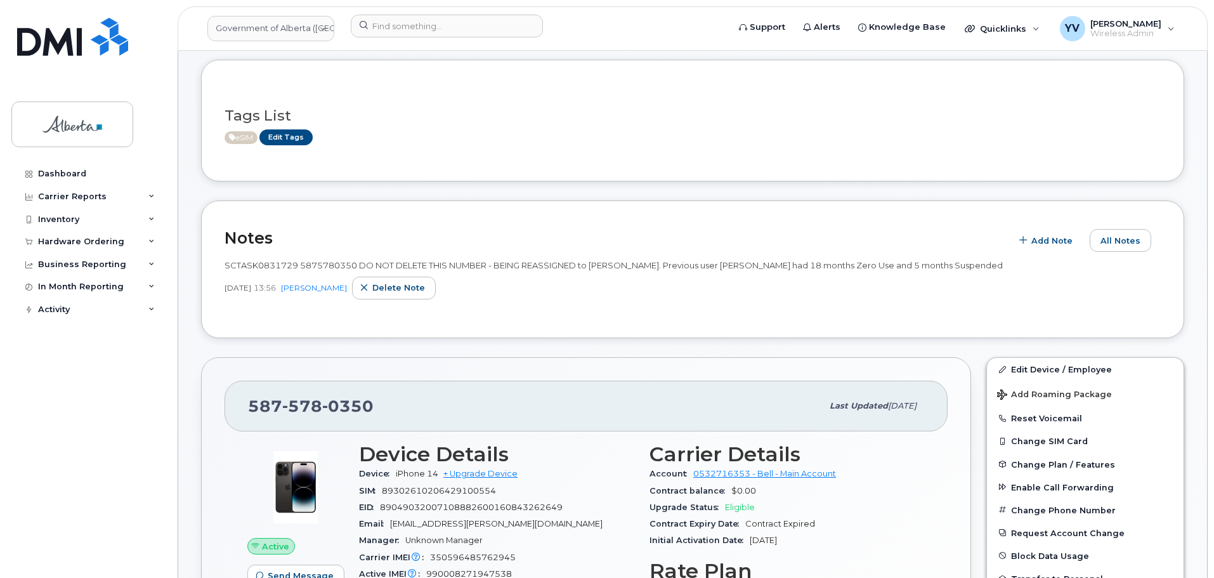
scroll to position [0, 0]
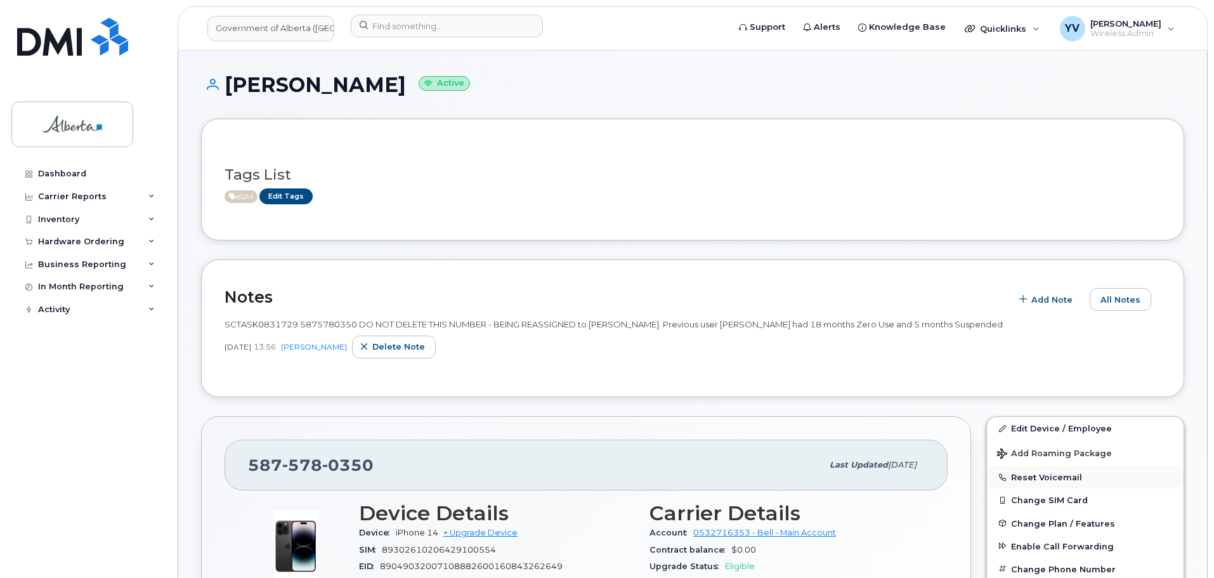
click at [1046, 472] on button "Reset Voicemail" at bounding box center [1085, 477] width 197 height 23
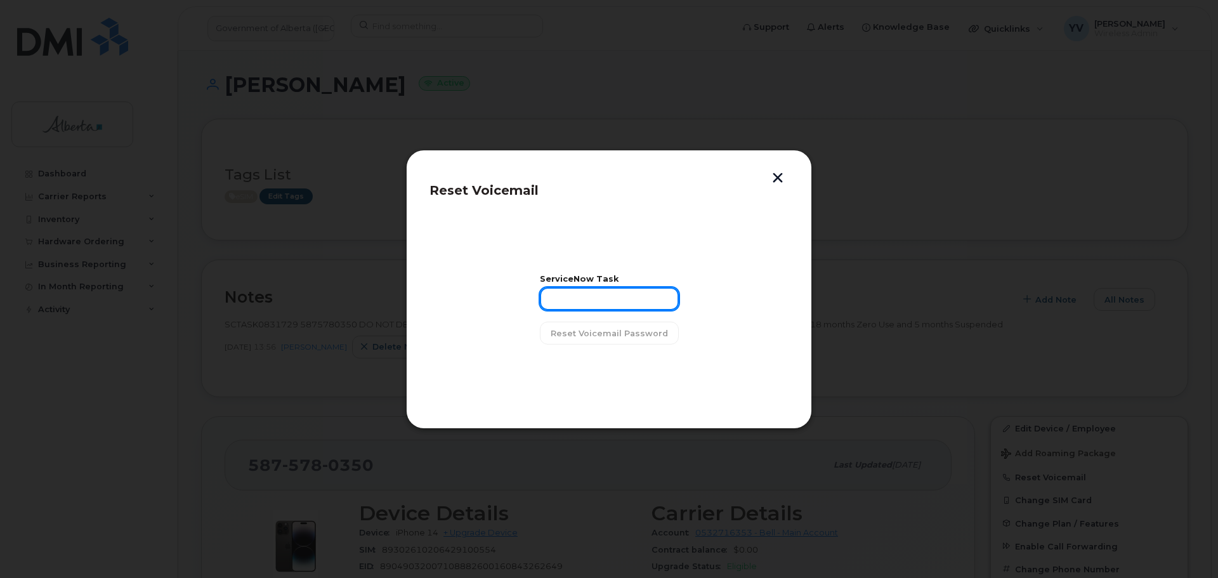
click at [572, 294] on input "text" at bounding box center [609, 298] width 139 height 23
paste input "SCTASK0831729"
type input "SCTASK0831729"
click at [609, 331] on span "Reset Voicemail Password" at bounding box center [609, 333] width 117 height 12
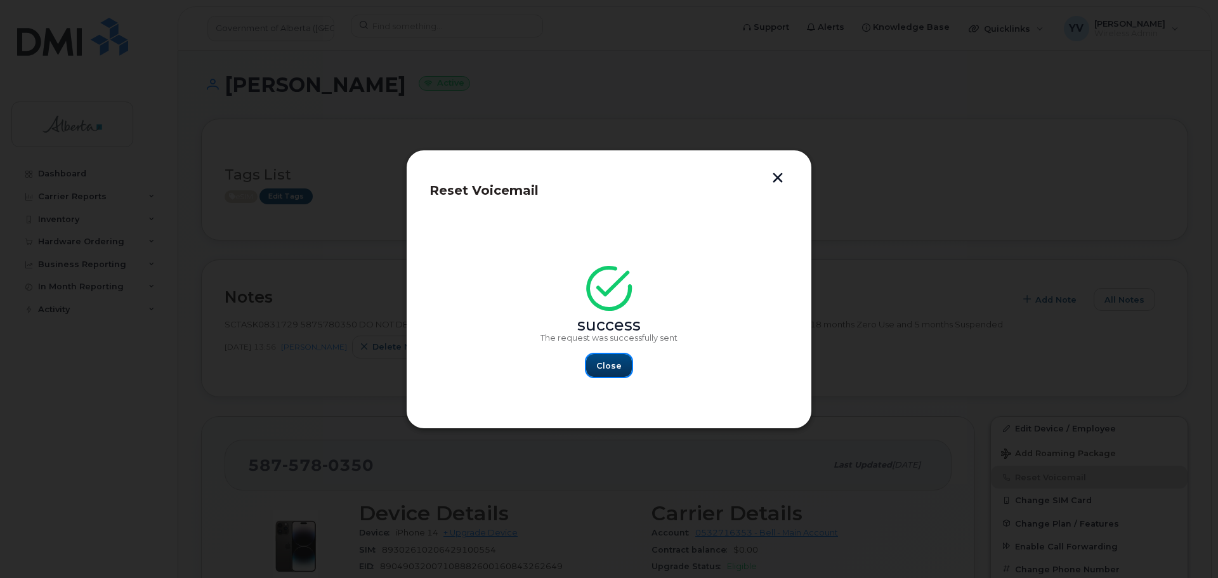
click at [601, 365] on span "Close" at bounding box center [608, 366] width 25 height 12
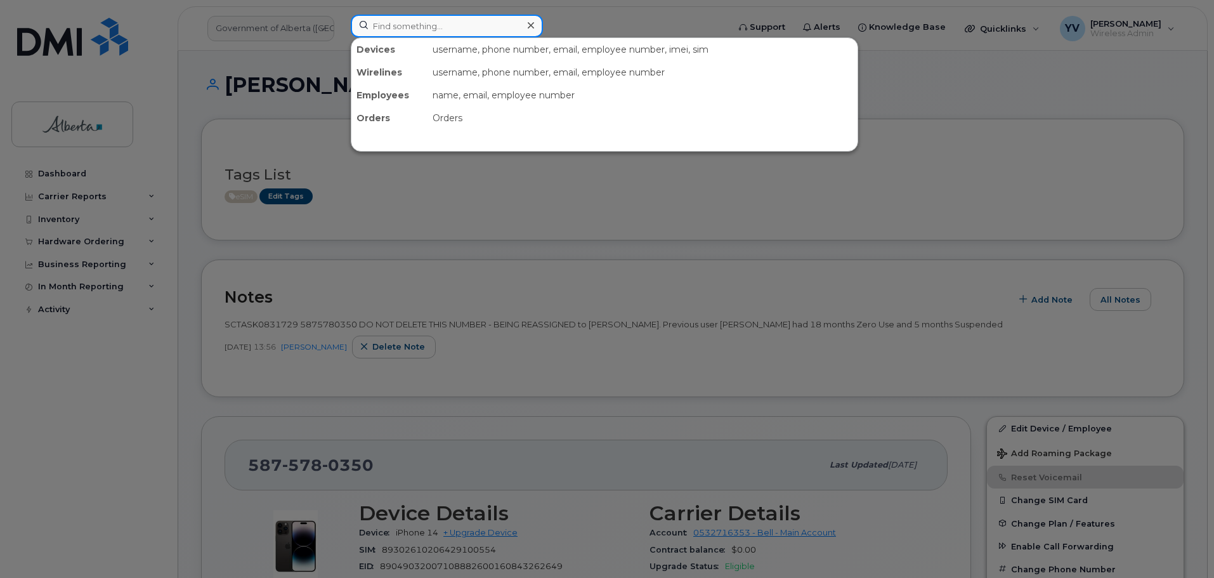
click at [385, 29] on input at bounding box center [447, 26] width 192 height 23
paste input "4033123978"
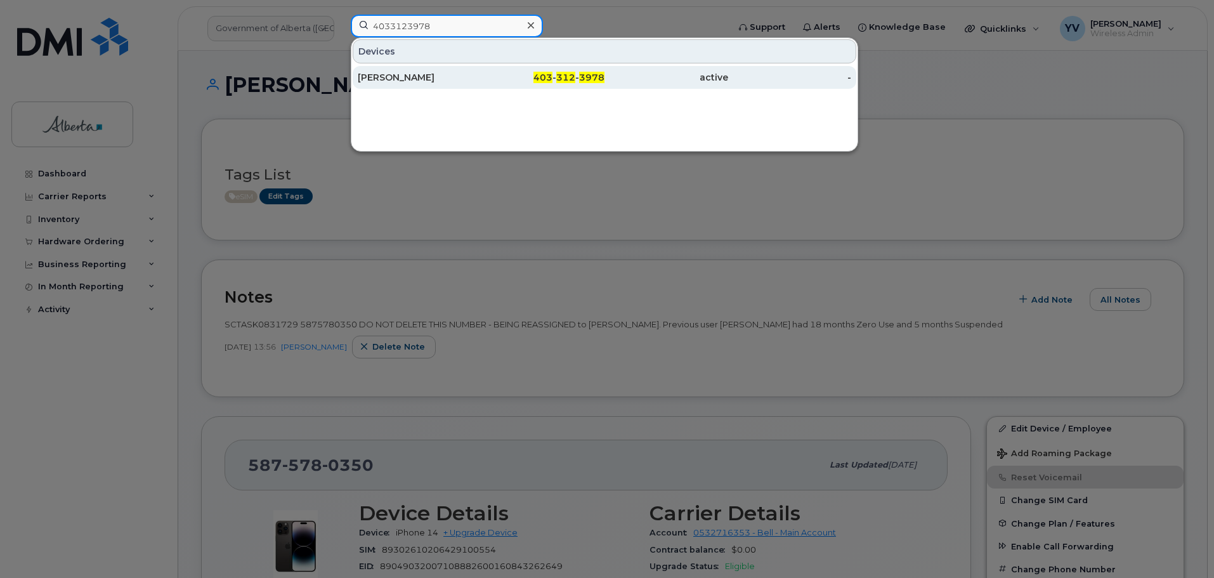
type input "4033123978"
click at [562, 77] on span "312" at bounding box center [565, 77] width 19 height 11
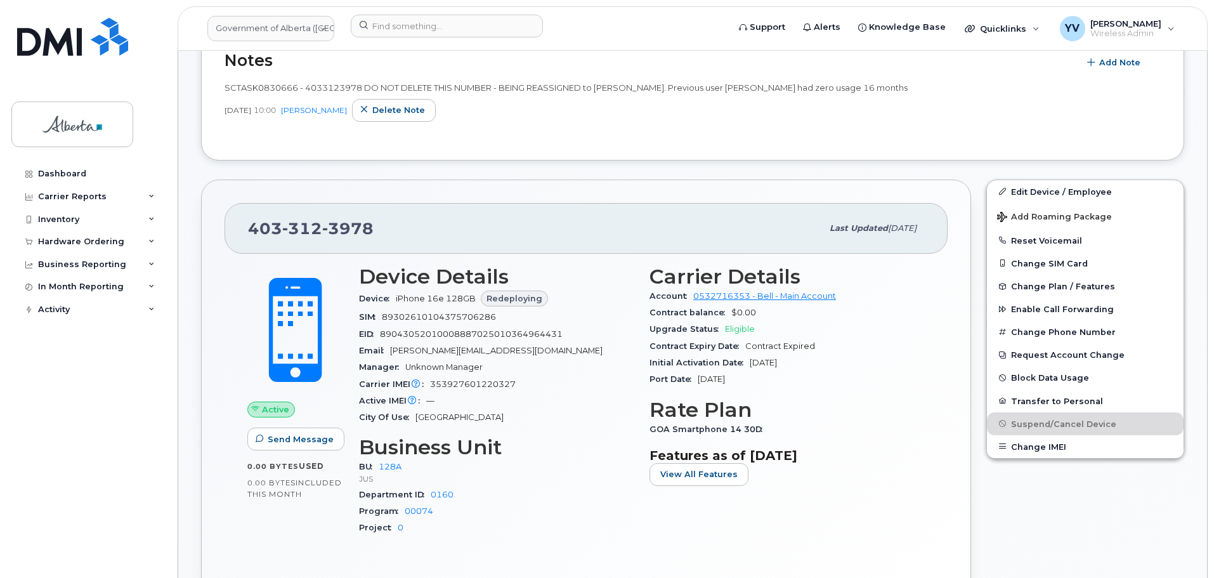
scroll to position [41, 0]
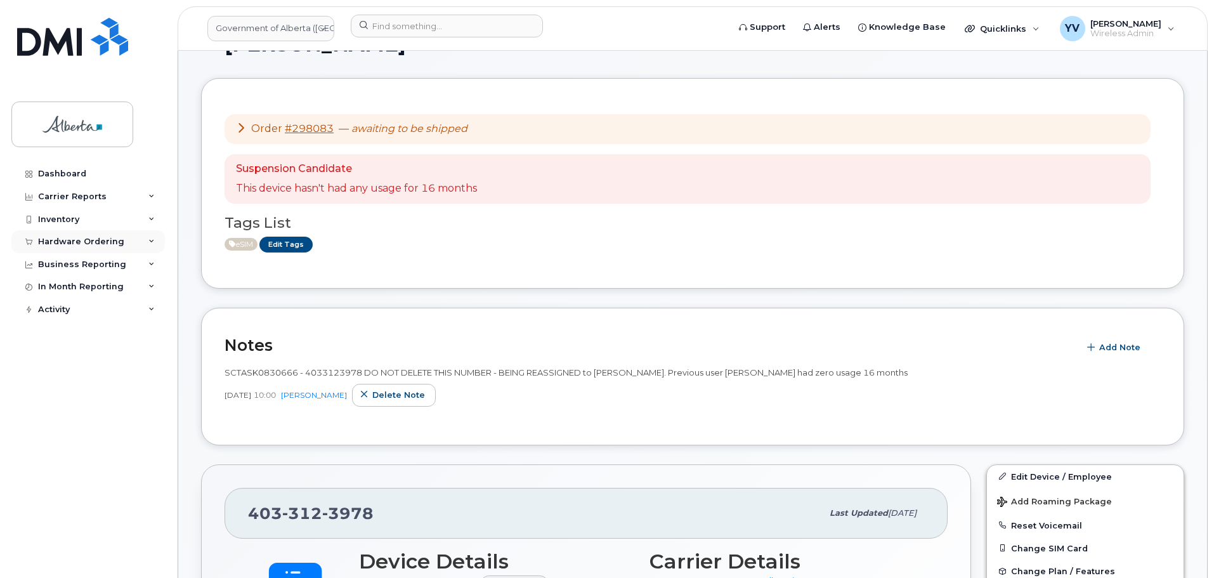
click at [63, 239] on div "Hardware Ordering" at bounding box center [81, 242] width 86 height 10
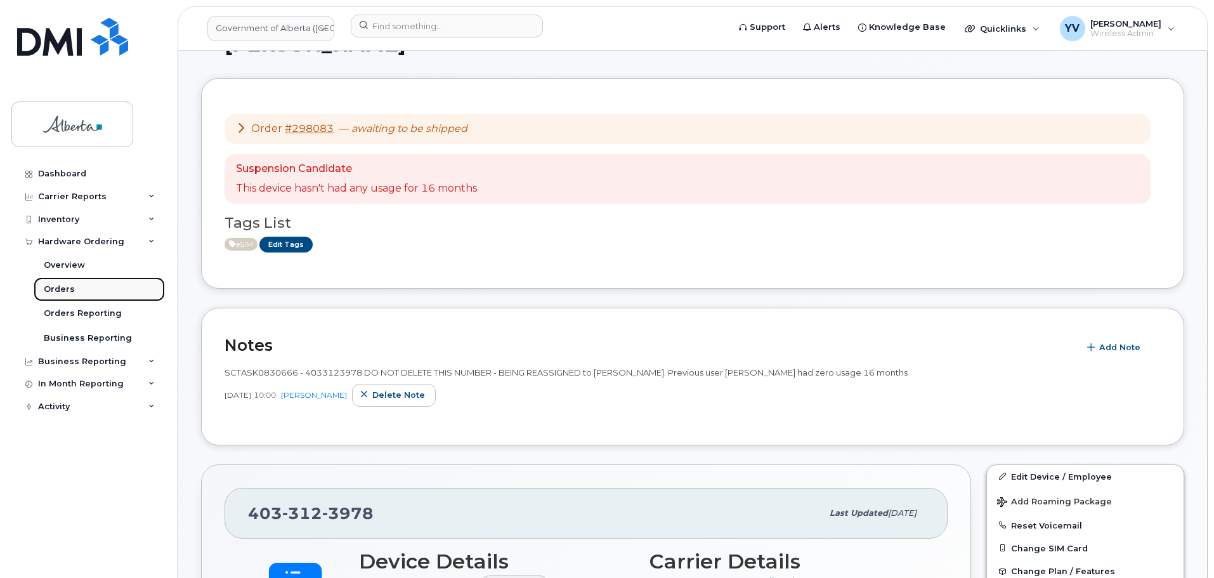
click at [52, 283] on link "Orders" at bounding box center [99, 289] width 131 height 24
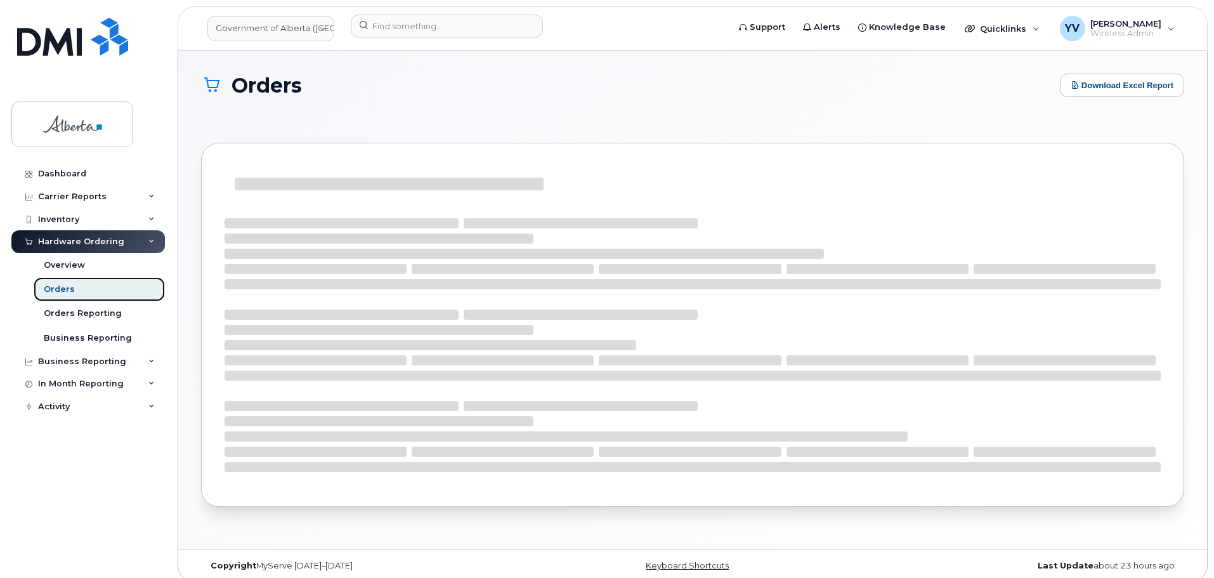
click at [52, 283] on link "Orders" at bounding box center [99, 289] width 131 height 24
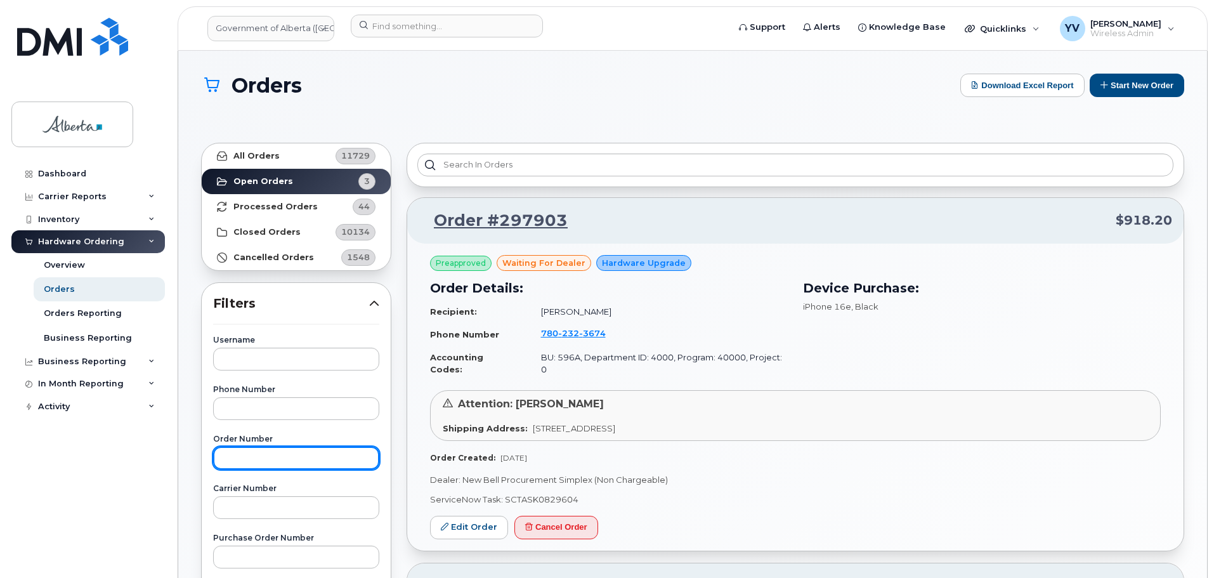
click at [235, 457] on input "text" at bounding box center [296, 458] width 166 height 23
paste input "297587"
type input "297587"
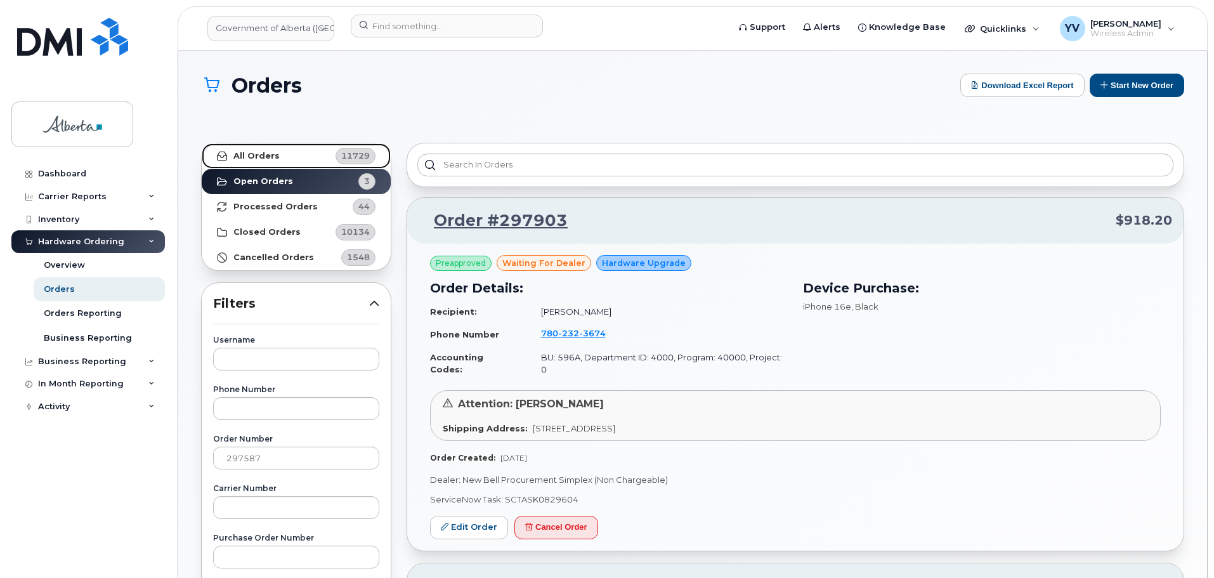
click at [239, 153] on strong "All Orders" at bounding box center [257, 156] width 46 height 10
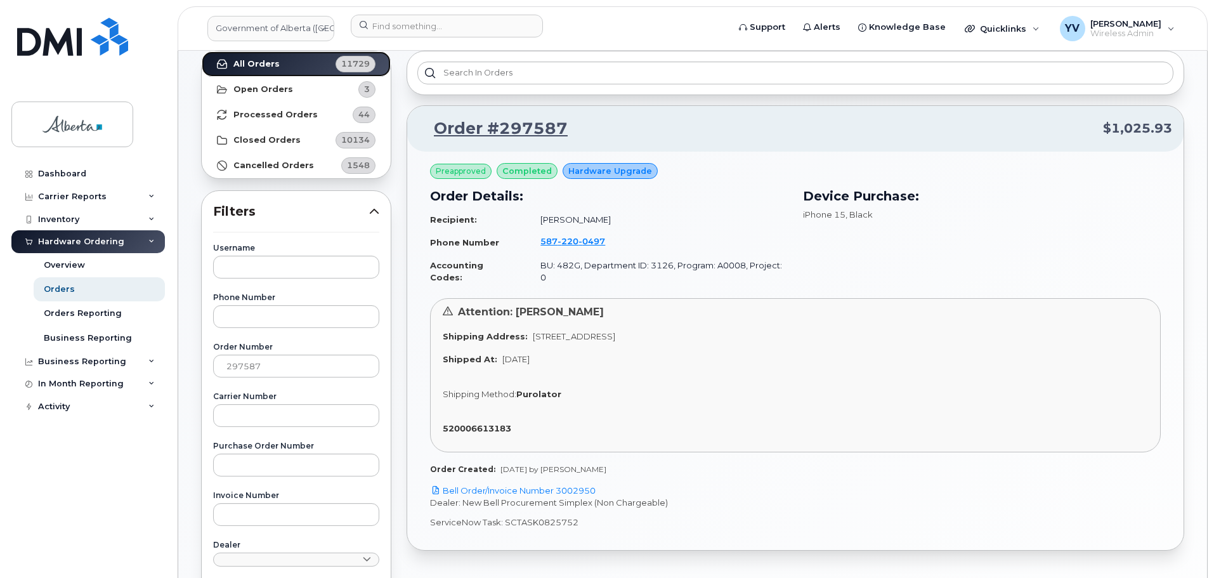
scroll to position [100, 0]
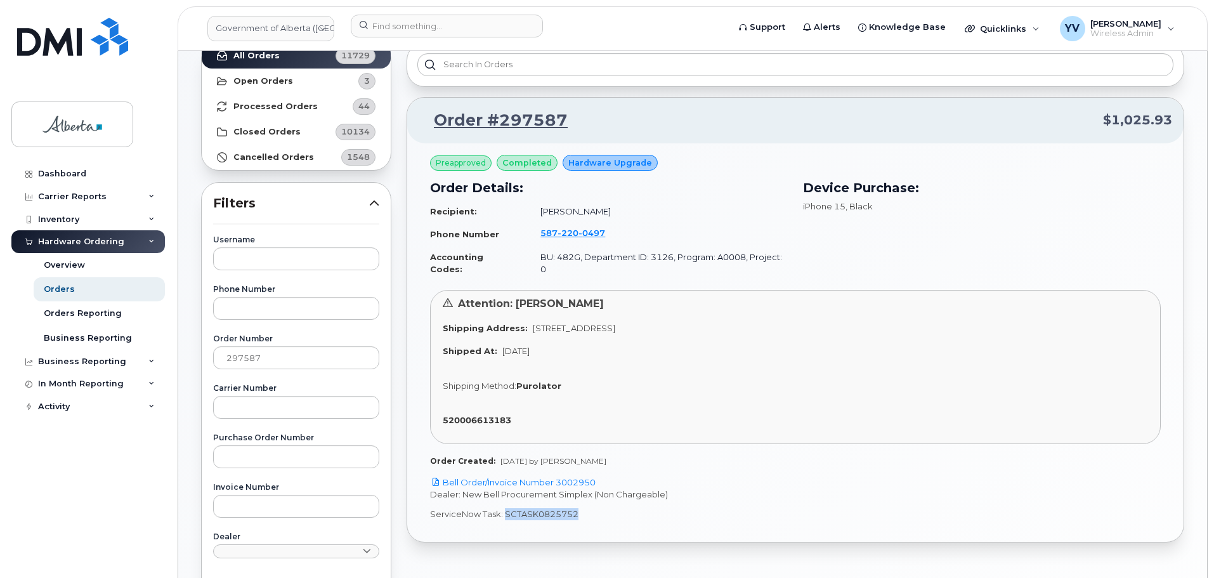
drag, startPoint x: 582, startPoint y: 503, endPoint x: 506, endPoint y: 504, distance: 76.2
click at [506, 508] on p "ServiceNow Task: SCTASK0825752" at bounding box center [795, 514] width 731 height 12
copy p "SCTASK0825752"
click at [580, 477] on link "Bell Order/Invoice Number 3002950" at bounding box center [513, 482] width 166 height 10
copy p "SCTASK0825752"
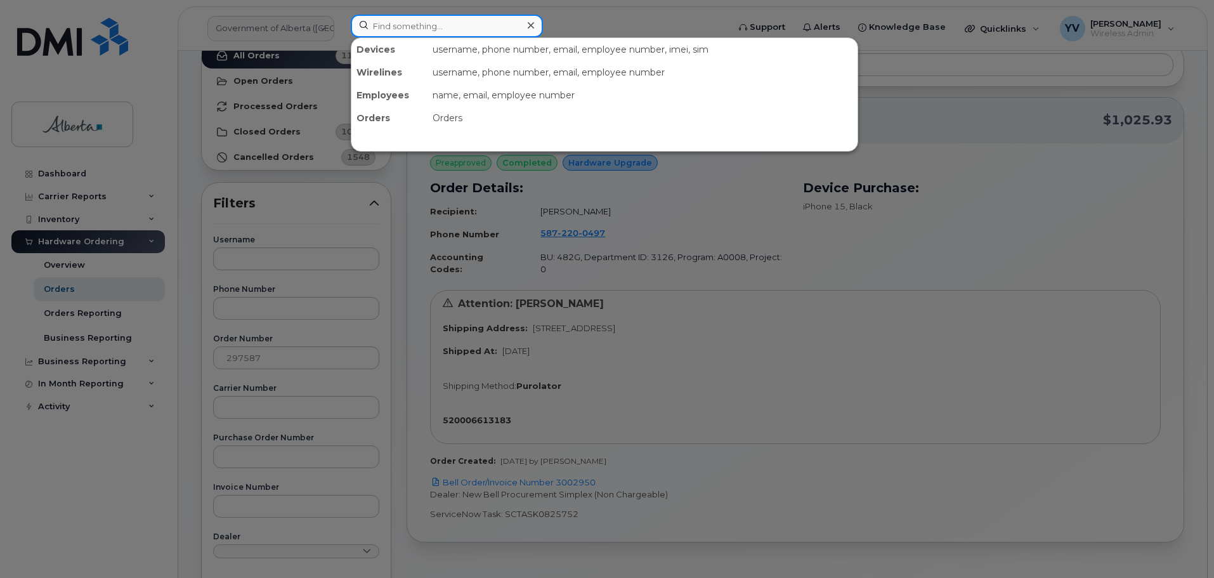
click at [381, 21] on input at bounding box center [447, 26] width 192 height 23
paste input "5872200497"
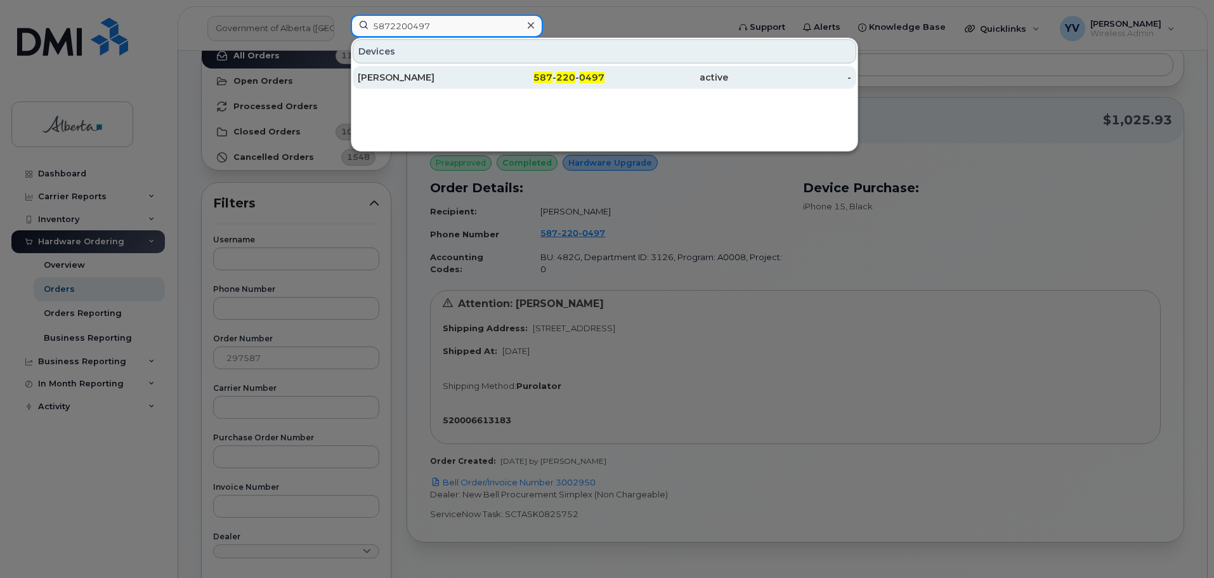
type input "5872200497"
click at [584, 74] on span "0497" at bounding box center [591, 77] width 25 height 11
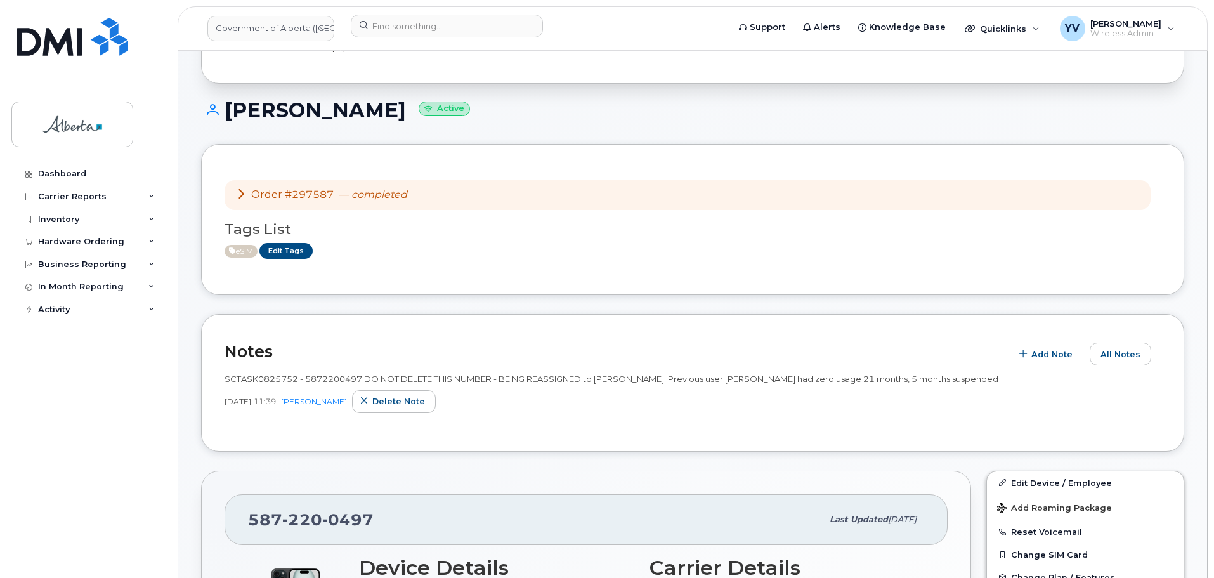
scroll to position [29, 0]
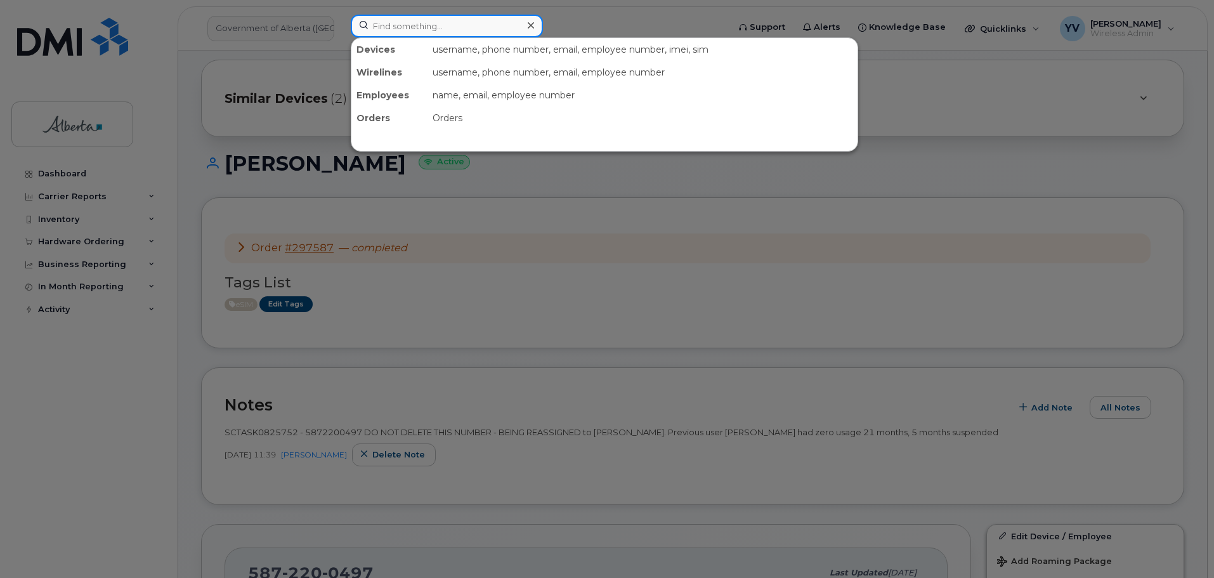
click at [383, 29] on input at bounding box center [447, 26] width 192 height 23
paste input "5873352798"
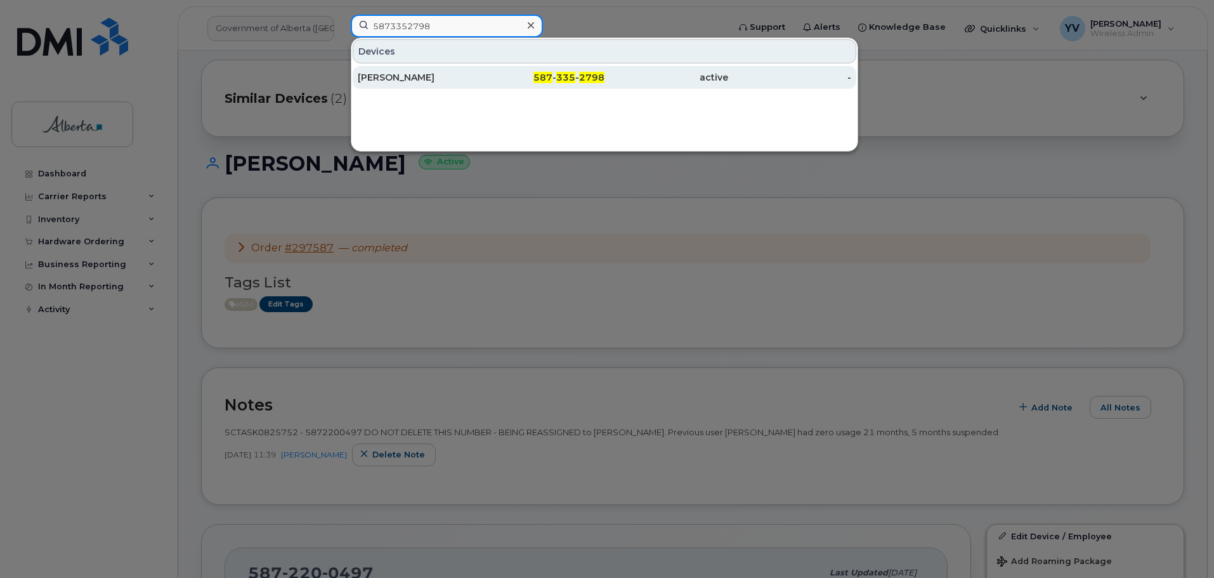
type input "5873352798"
click at [551, 77] on span "587" at bounding box center [543, 77] width 19 height 11
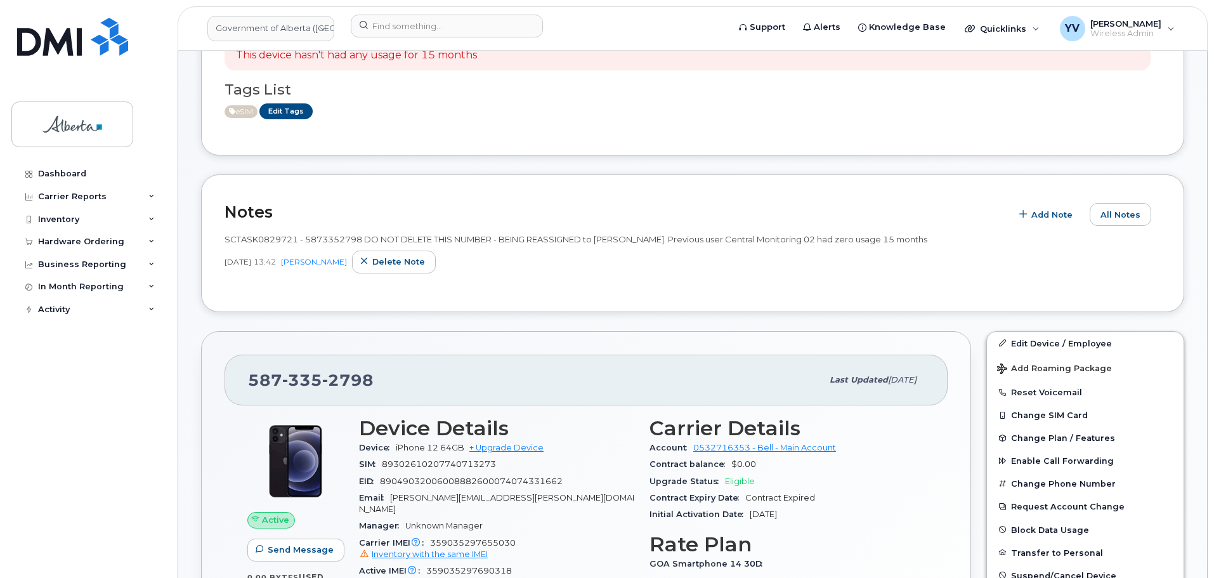
scroll to position [175, 0]
